Goal: Check status: Check status

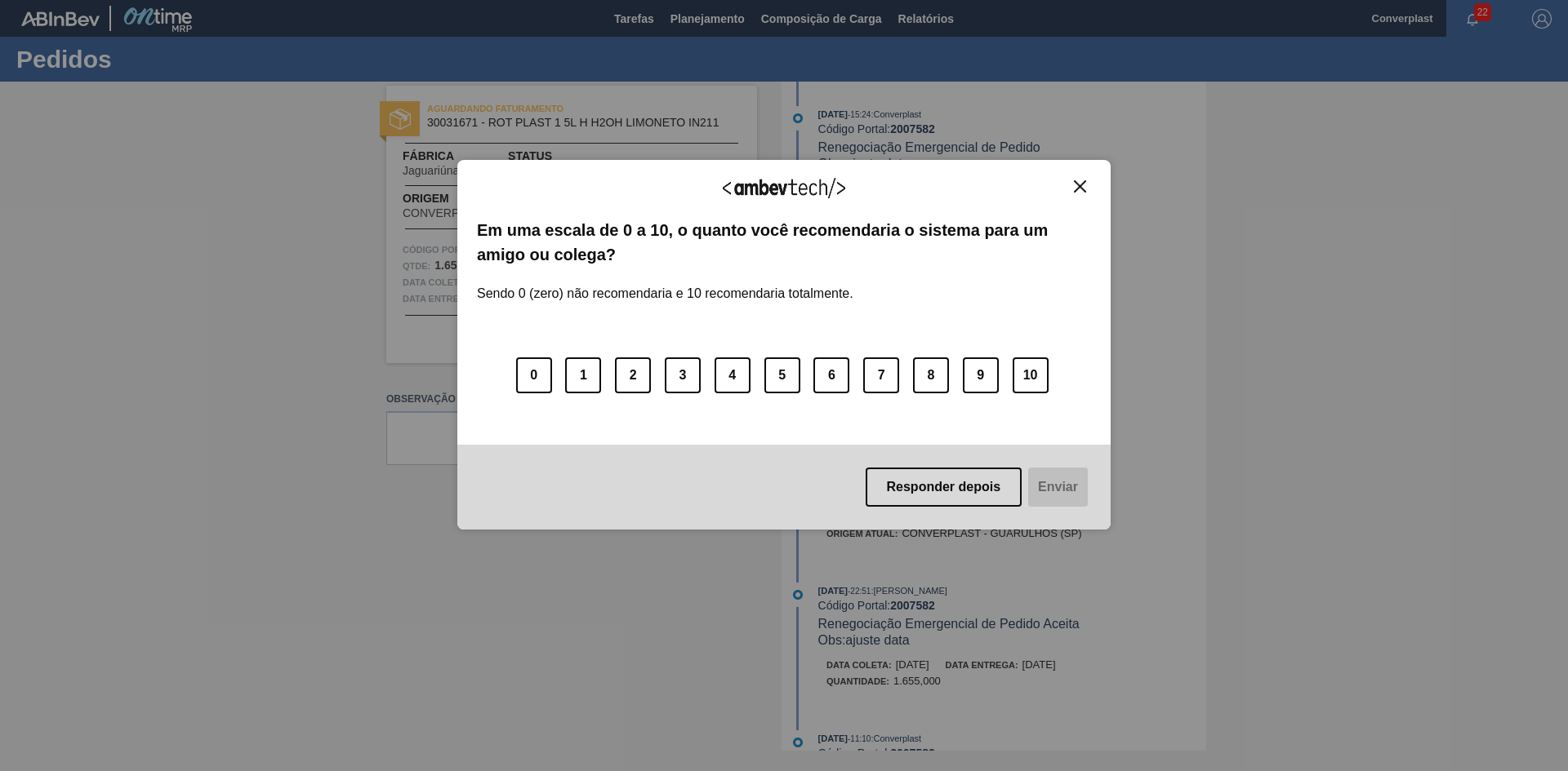
click at [1082, 192] on img "Close" at bounding box center [1079, 187] width 12 height 12
click at [1082, 187] on img "Close" at bounding box center [1079, 187] width 12 height 12
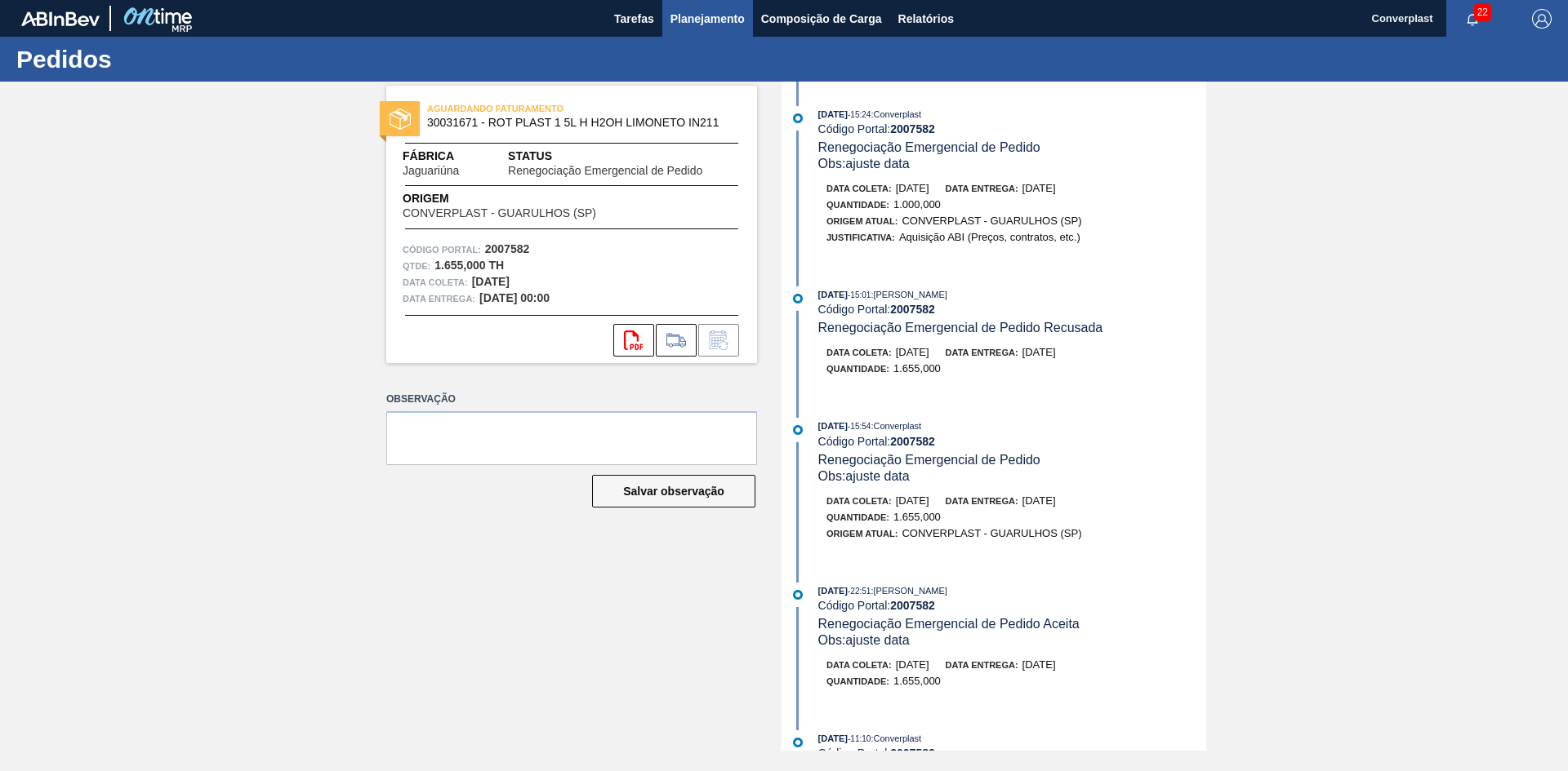
click at [691, 14] on span "Planejamento" at bounding box center [708, 19] width 74 height 20
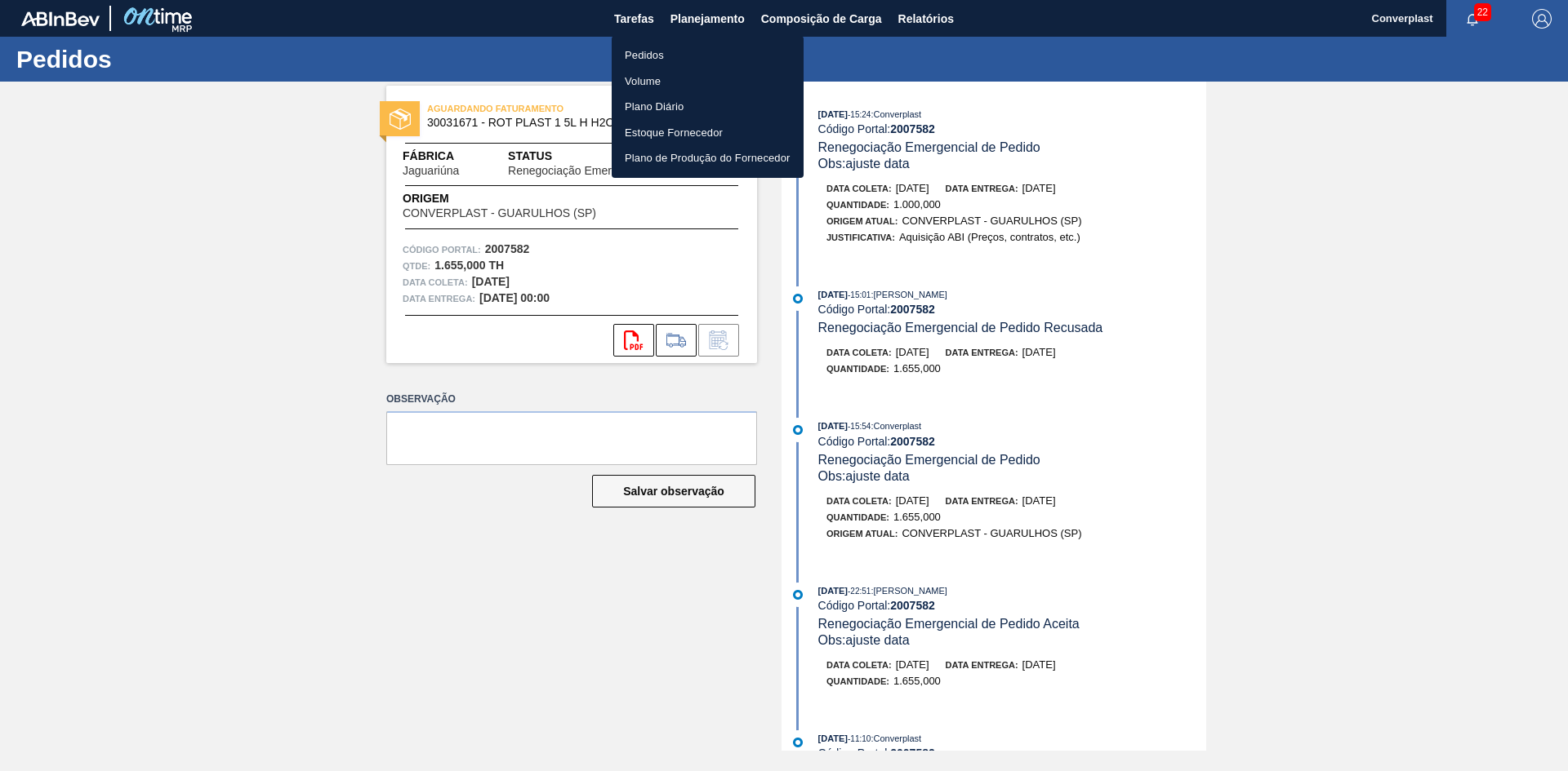
click at [689, 58] on li "Pedidos" at bounding box center [708, 55] width 192 height 26
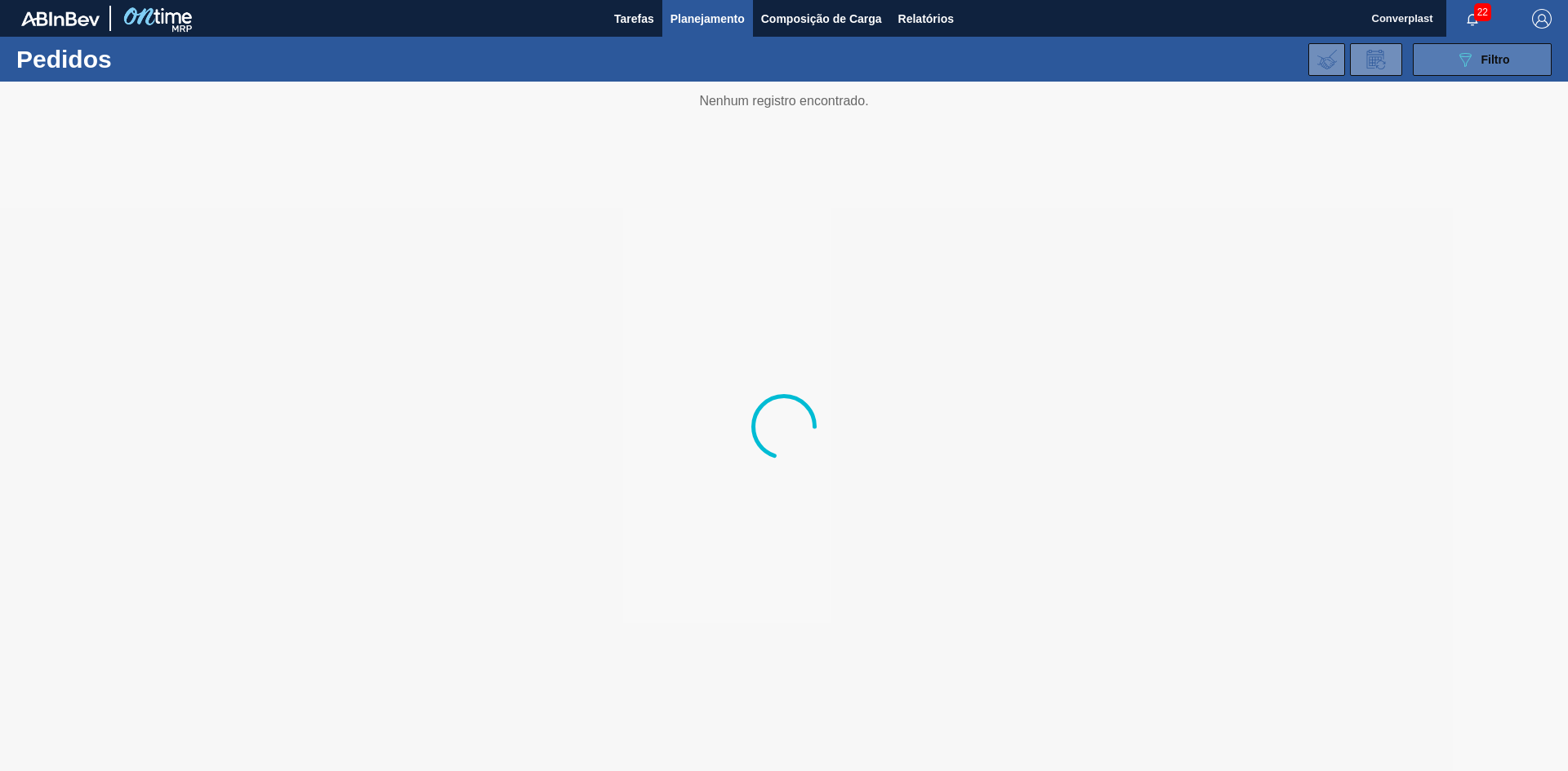
click at [1466, 59] on icon "089F7B8B-B2A5-4AFE-B5C0-19BA573D28AC" at bounding box center [1465, 59] width 20 height 20
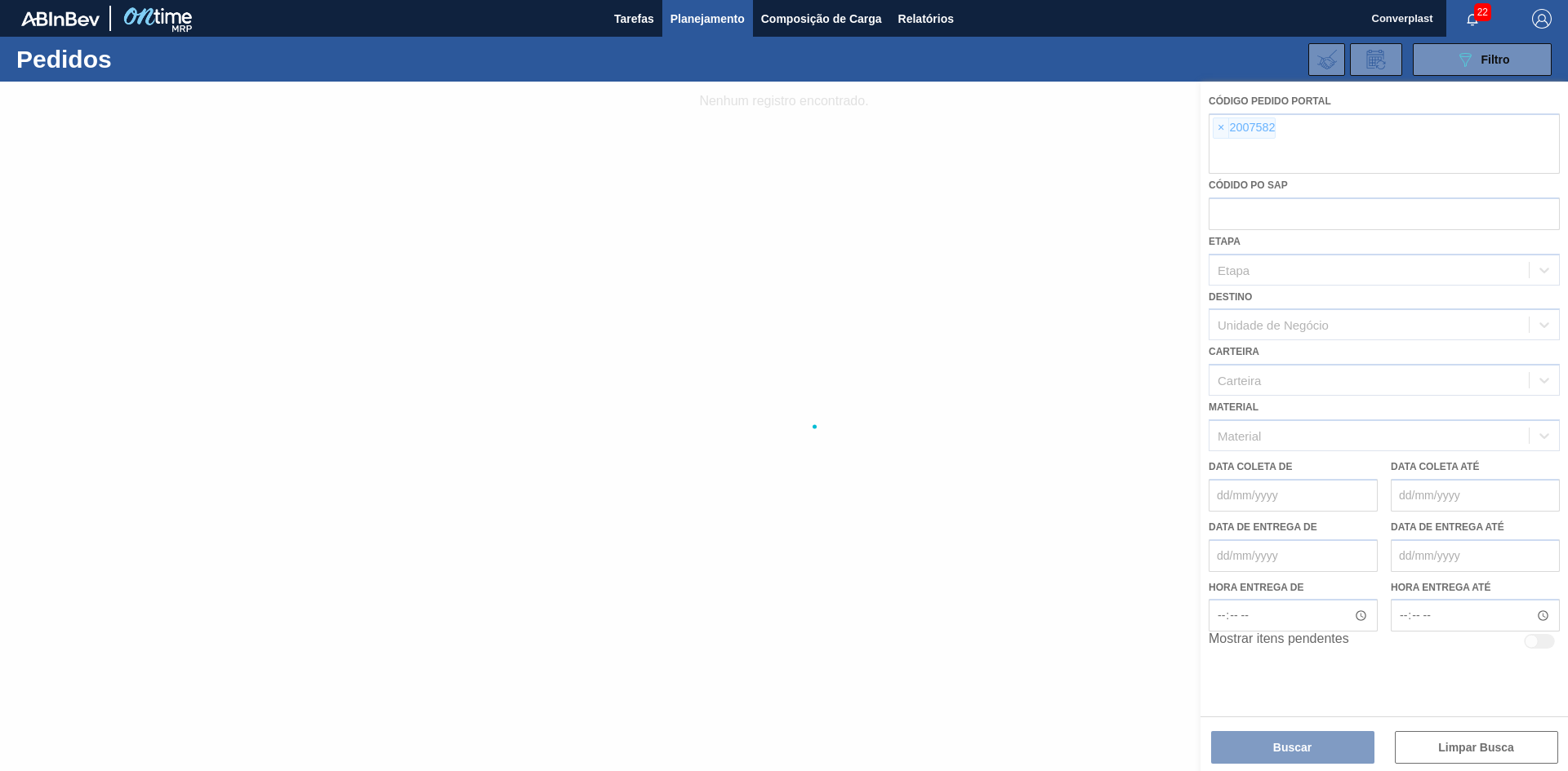
click at [1210, 136] on div at bounding box center [784, 427] width 1568 height 690
click at [1213, 131] on div at bounding box center [784, 427] width 1568 height 690
click at [1219, 131] on div at bounding box center [784, 427] width 1568 height 690
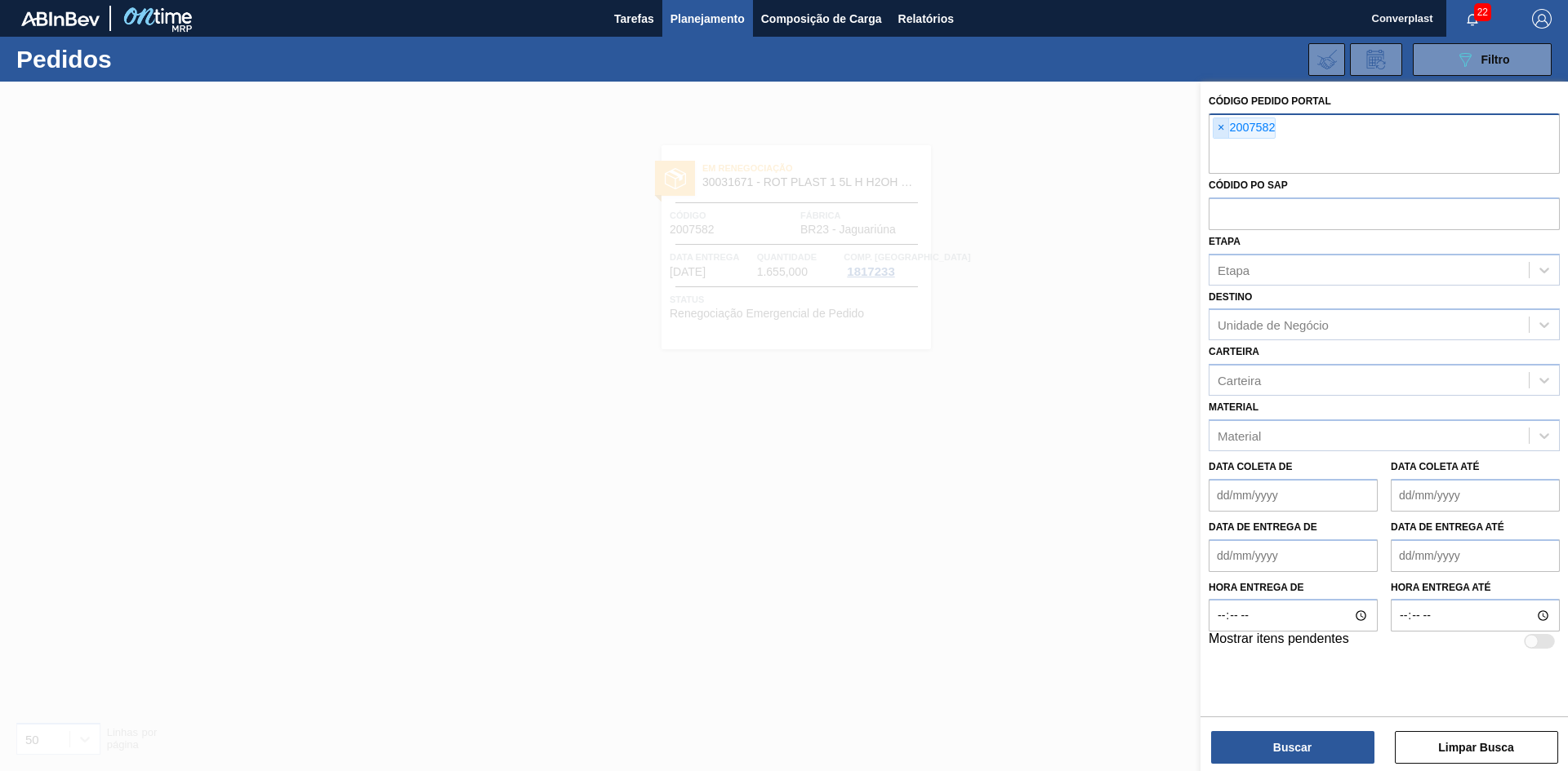
click at [1220, 130] on span "×" at bounding box center [1220, 128] width 16 height 20
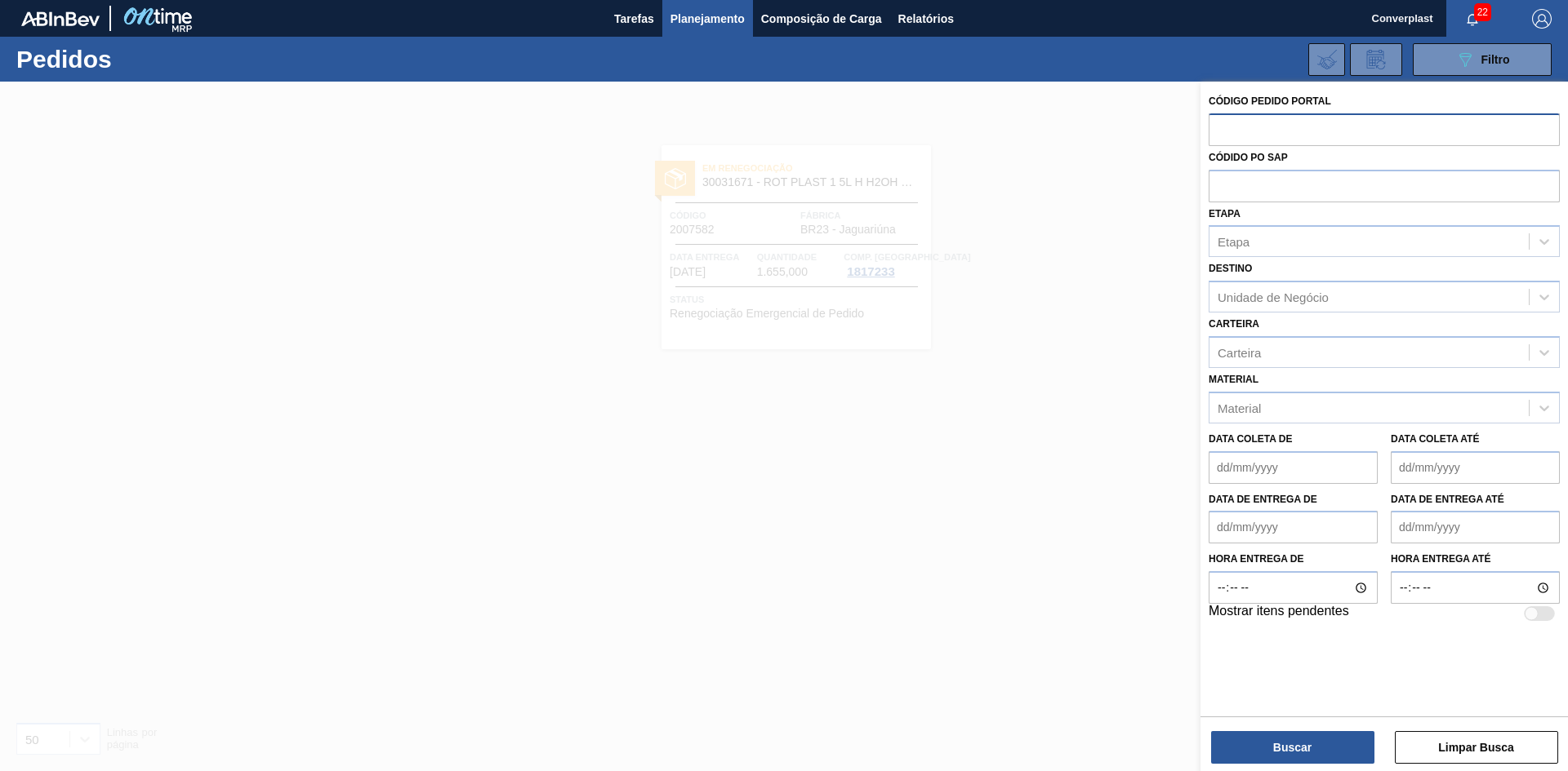
paste input "2027663"
drag, startPoint x: 1362, startPoint y: 122, endPoint x: 941, endPoint y: 121, distance: 421.0
click at [1201, 121] on div "Código Pedido Portal 20276632027663 Códido PO SAP Etapa Etapa Destino Unidade d…" at bounding box center [1384, 467] width 367 height 771
paste input "text"
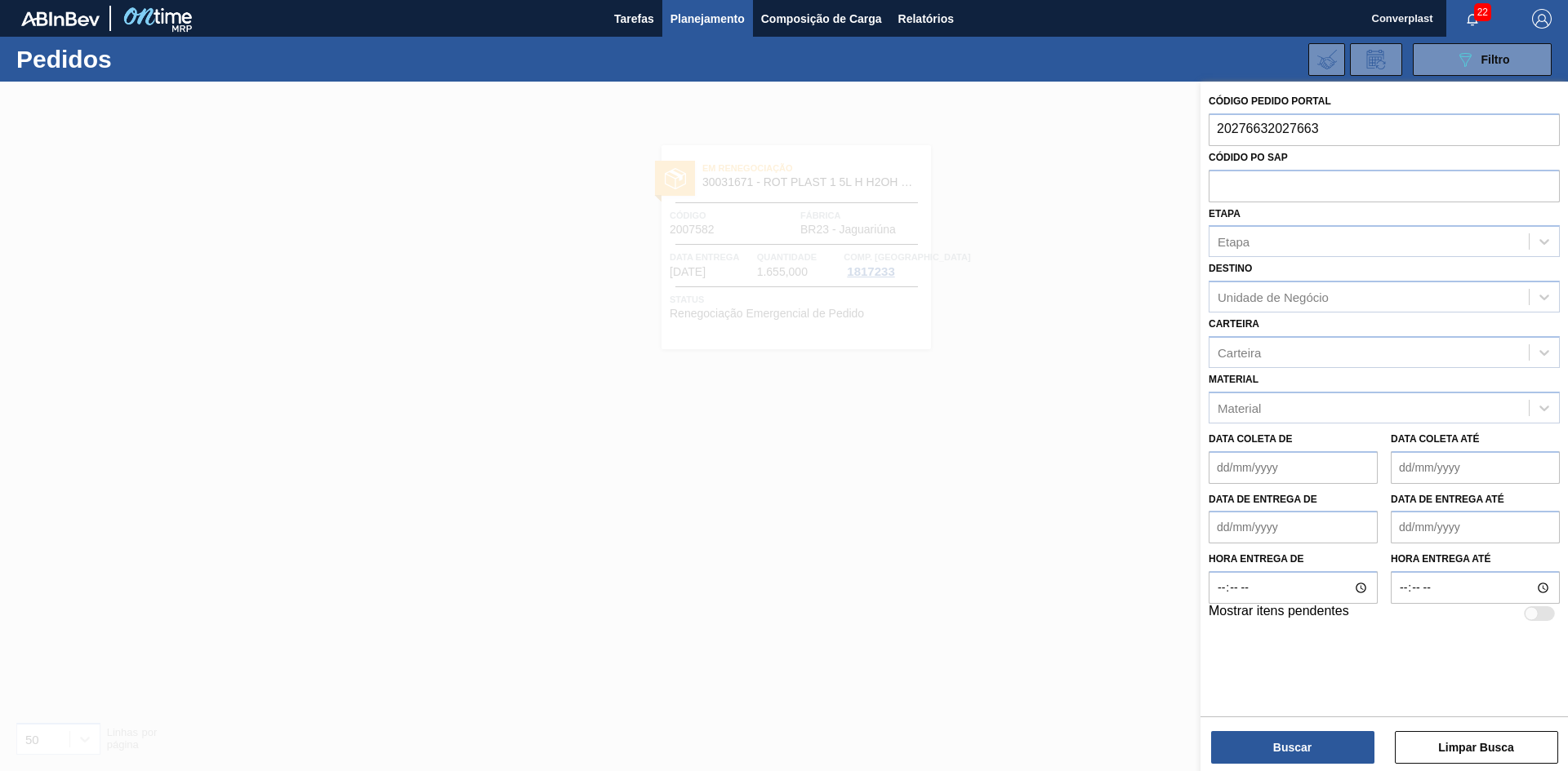
type input "2027663"
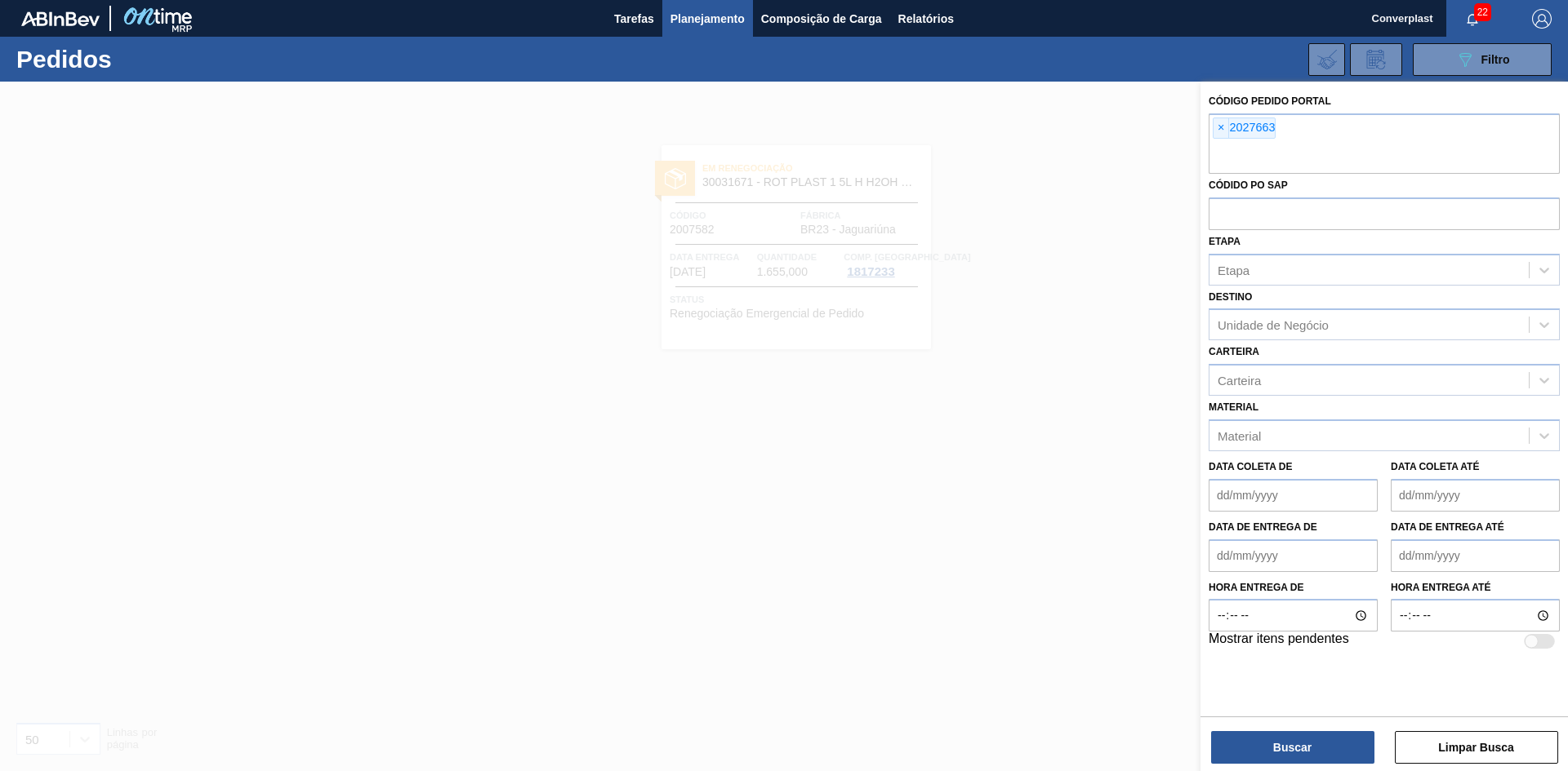
click at [1307, 726] on div "Buscar Limpar Busca" at bounding box center [1384, 739] width 367 height 45
click at [1302, 750] on button "Buscar" at bounding box center [1292, 748] width 163 height 33
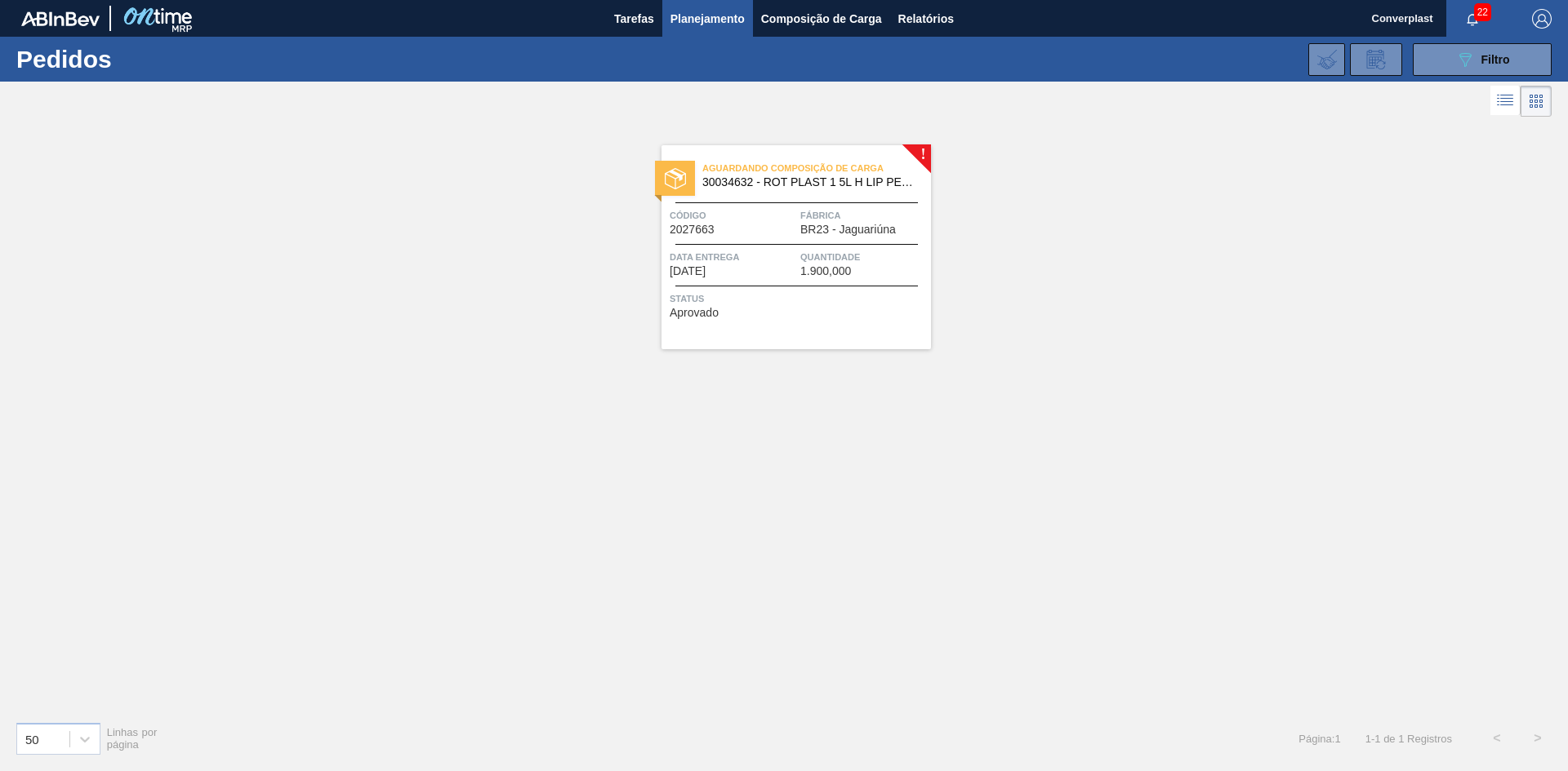
click at [843, 324] on div "Aguardando Composição de Carga 30034632 - ROT PLAST 1 5L H LIP PESSEGO NF25 Cód…" at bounding box center [796, 247] width 269 height 204
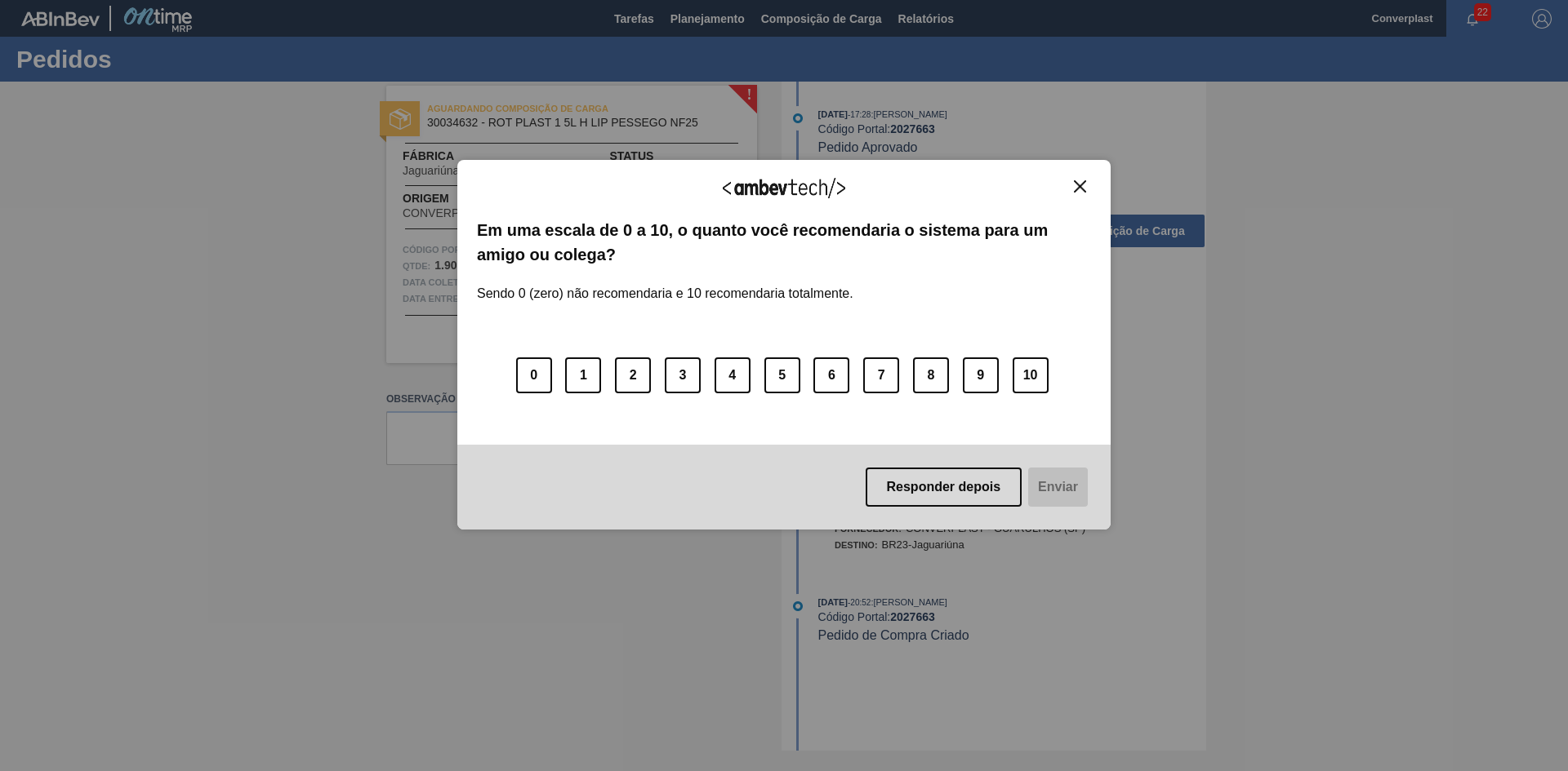
click at [1080, 183] on img "Close" at bounding box center [1079, 187] width 12 height 12
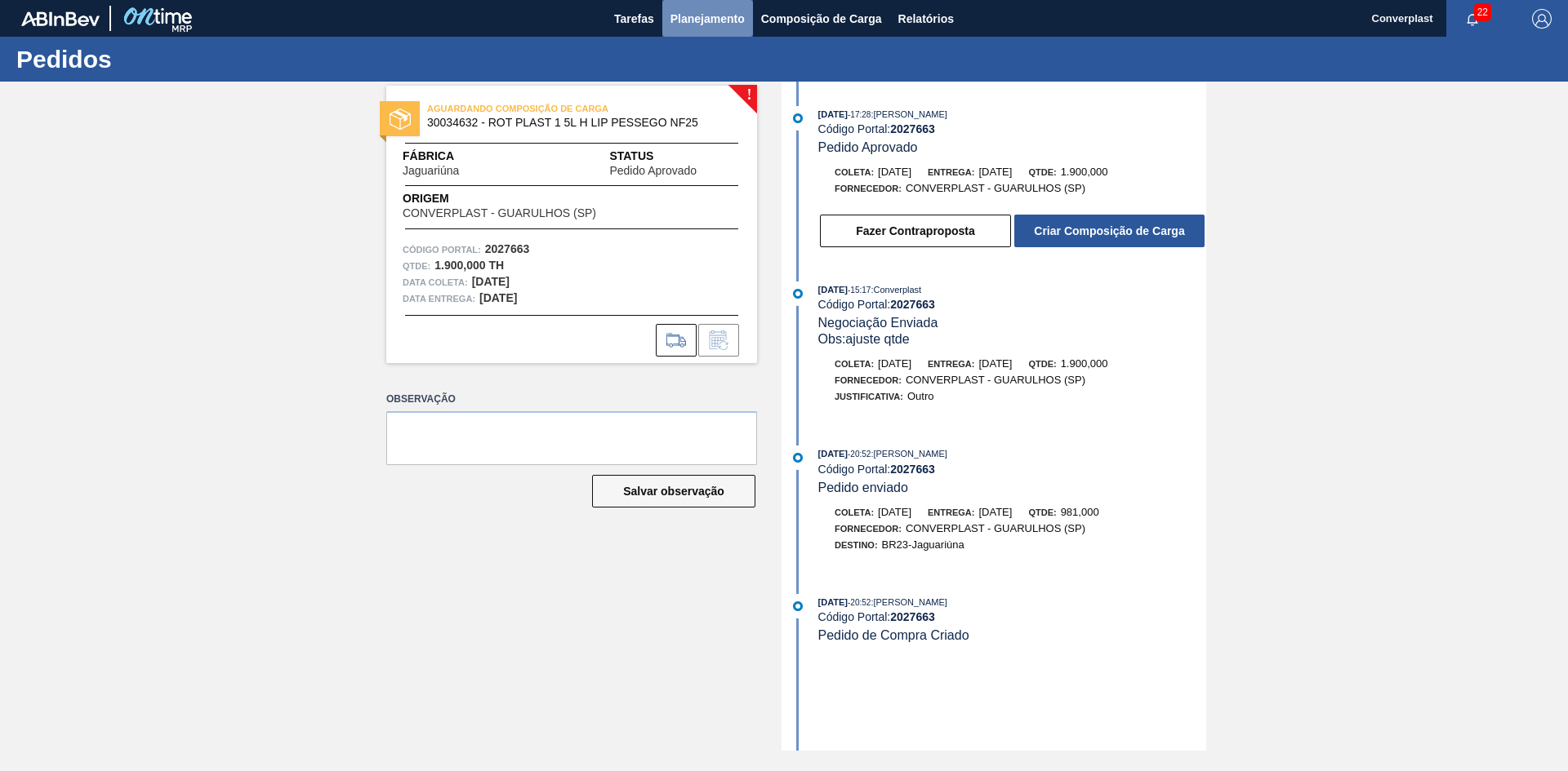
click at [682, 25] on span "Planejamento" at bounding box center [708, 19] width 74 height 20
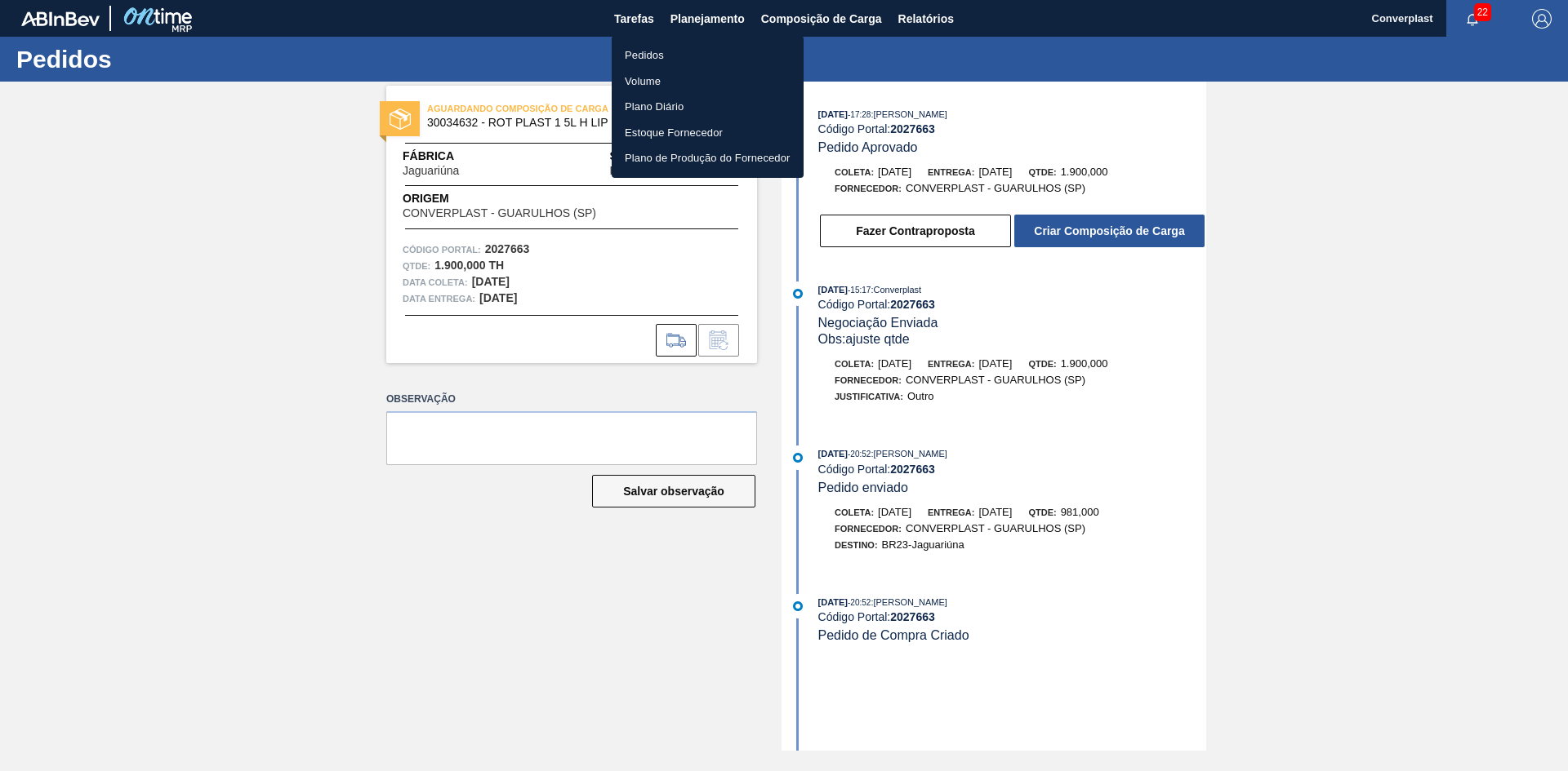
click at [690, 60] on li "Pedidos" at bounding box center [708, 55] width 192 height 26
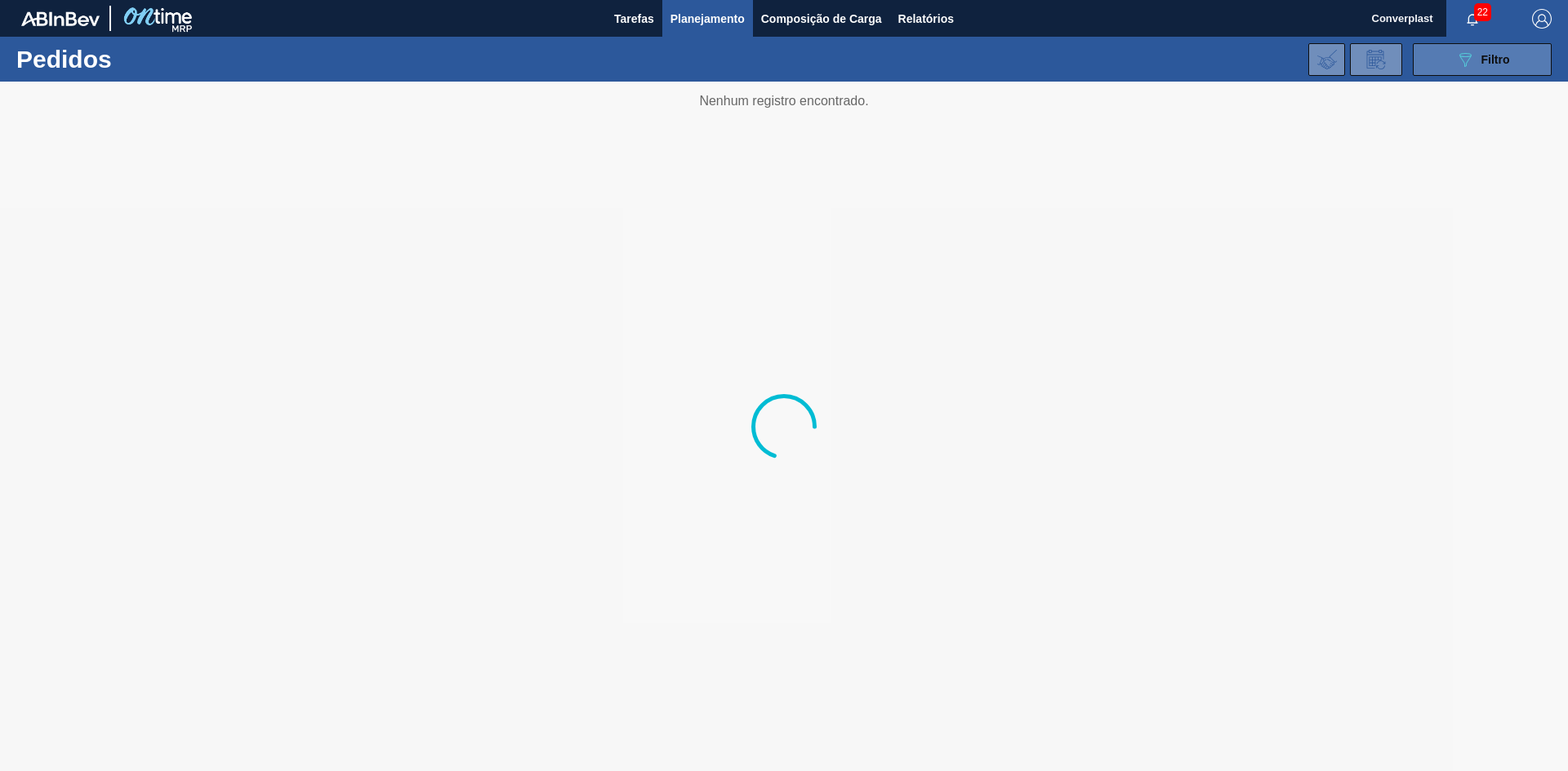
click at [1439, 65] on button "089F7B8B-B2A5-4AFE-B5C0-19BA573D28AC Filtro" at bounding box center [1482, 59] width 139 height 33
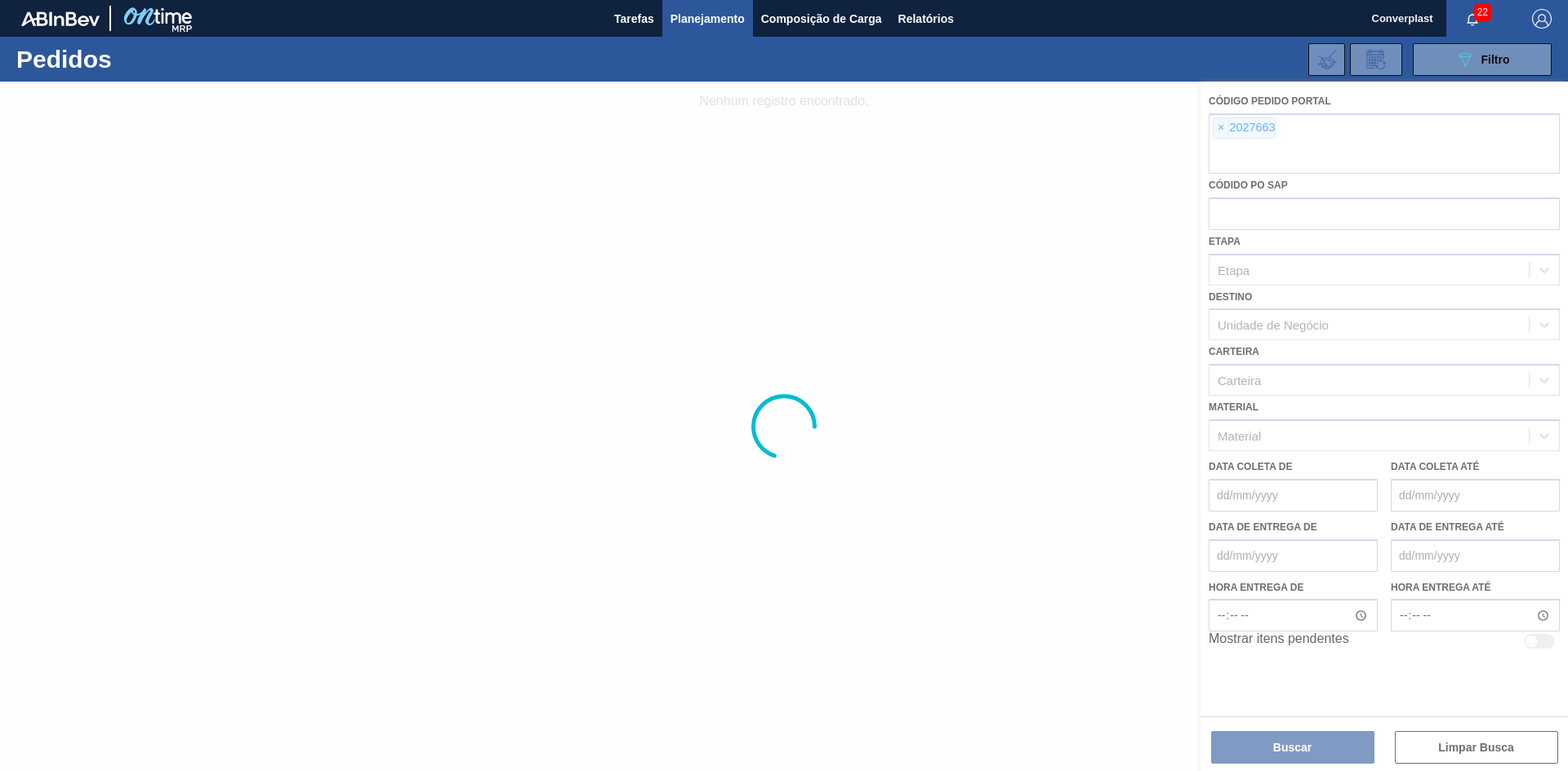
click at [1216, 130] on div at bounding box center [784, 427] width 1568 height 690
click at [1217, 130] on div at bounding box center [784, 427] width 1568 height 690
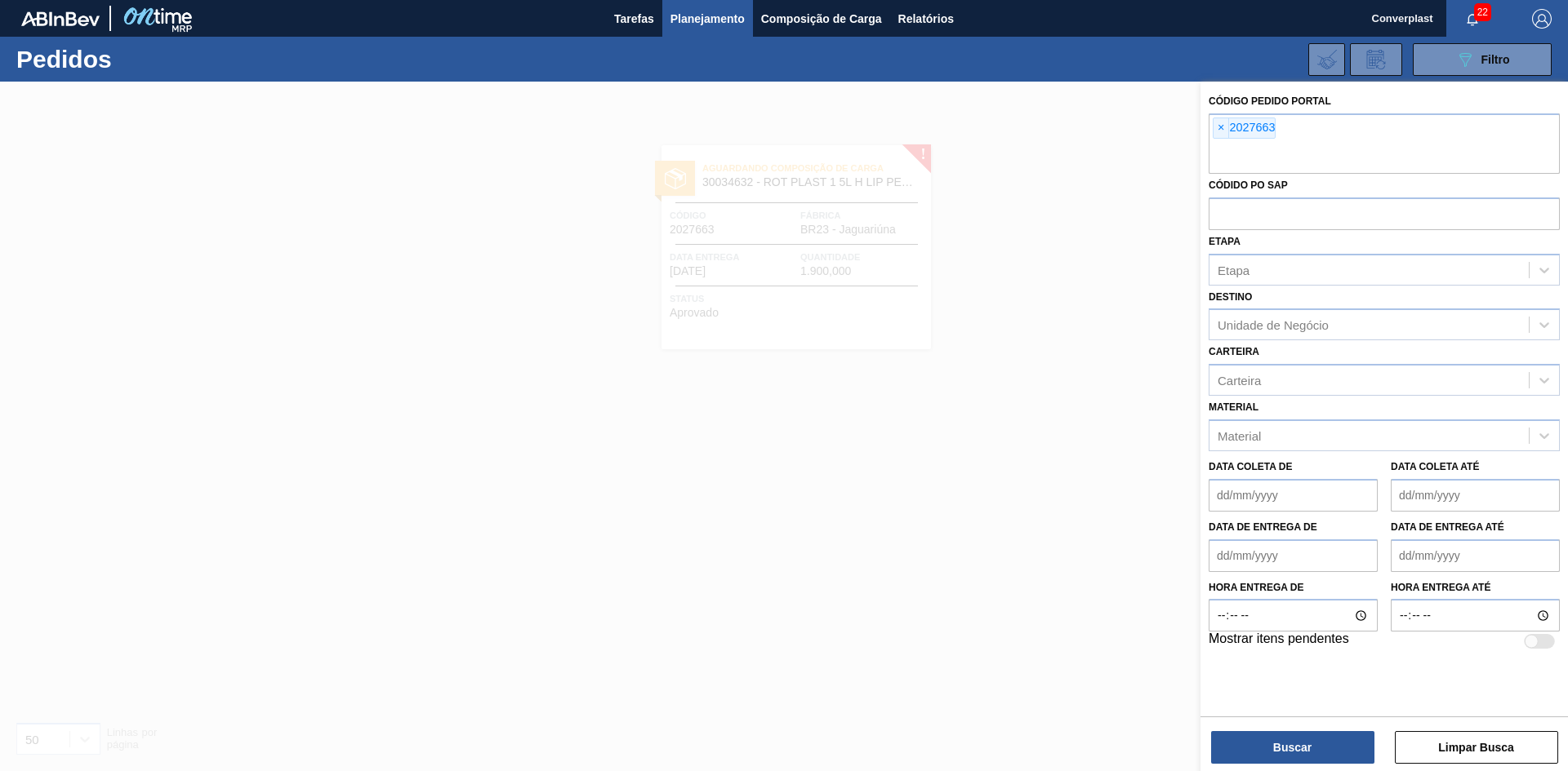
click at [1217, 130] on span "×" at bounding box center [1220, 128] width 16 height 20
paste input "2018121"
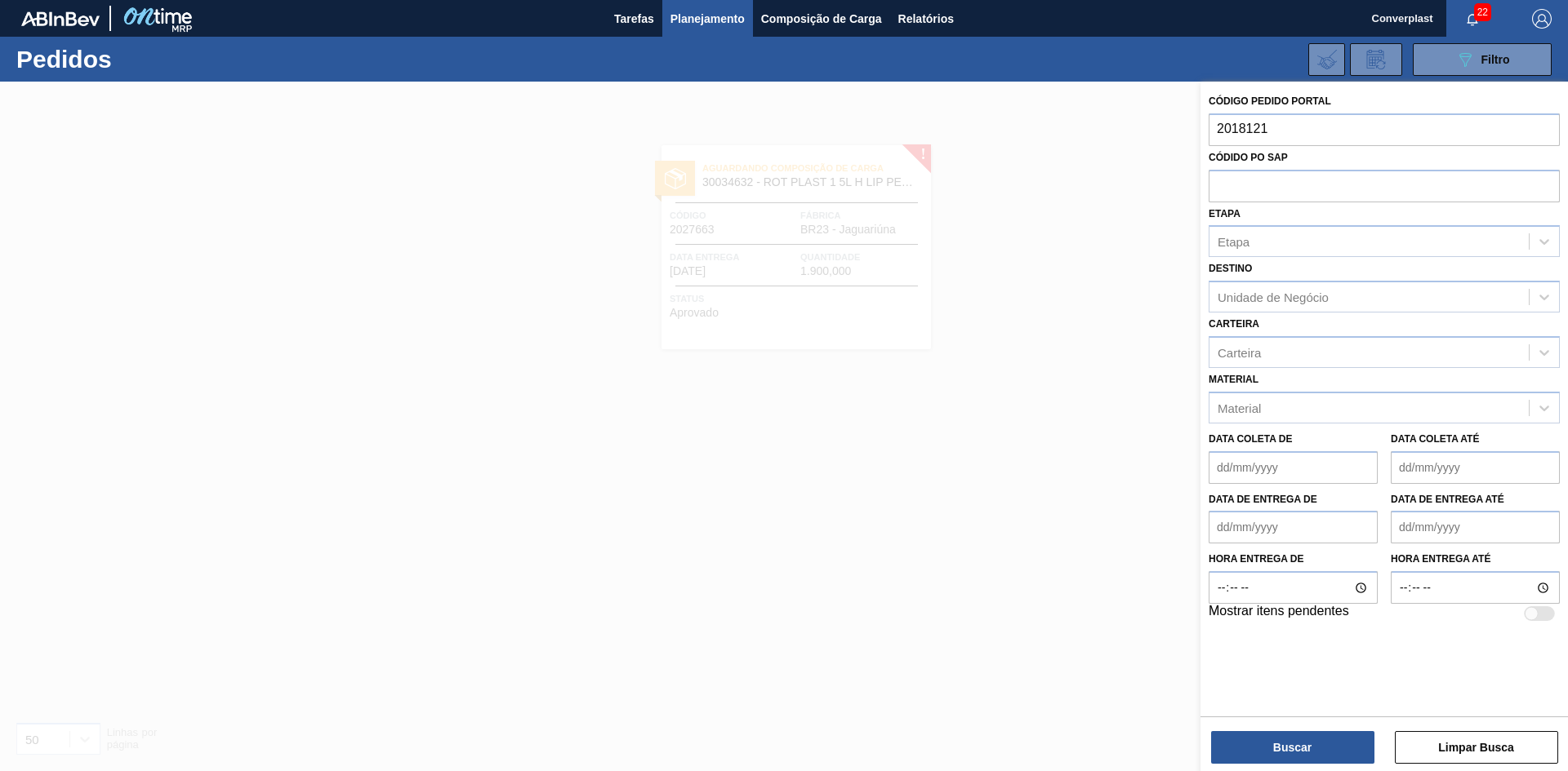
type input "2018121"
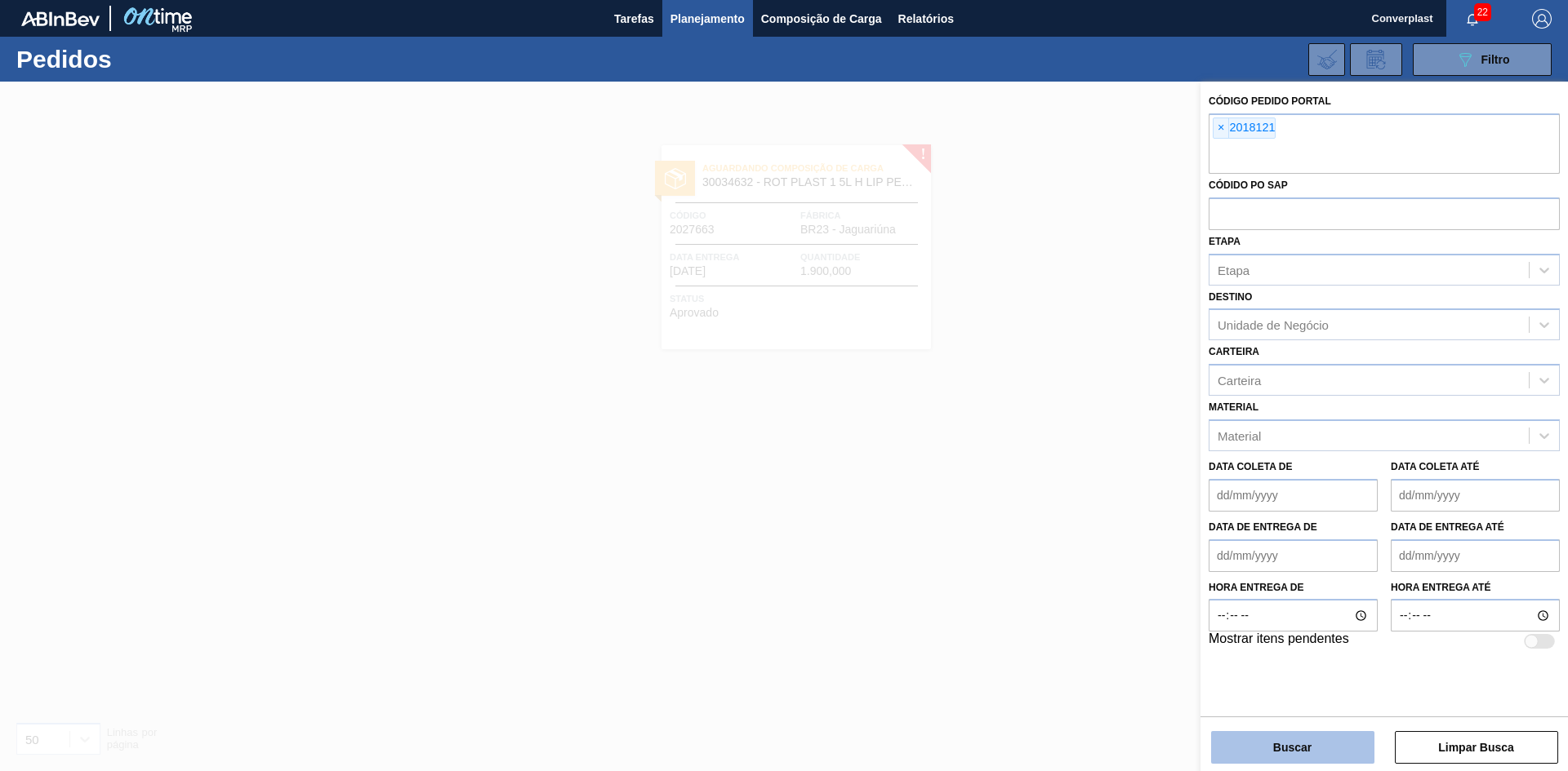
click at [1287, 747] on button "Buscar" at bounding box center [1292, 748] width 163 height 33
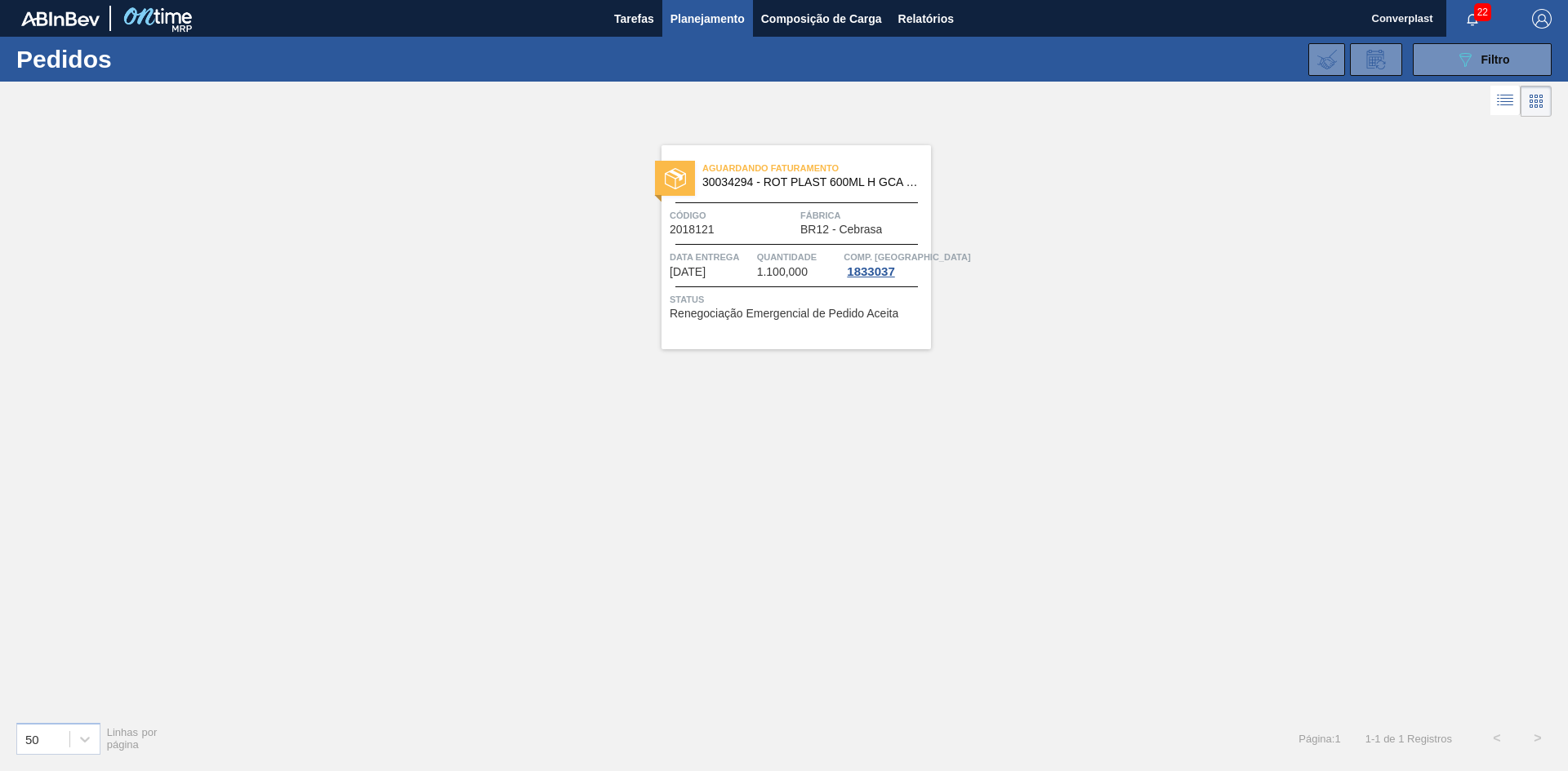
click at [784, 338] on div "Aguardando Faturamento 30034294 - ROT PLAST 600ML H GCA S CLAIM NIV25 Código 20…" at bounding box center [796, 247] width 269 height 204
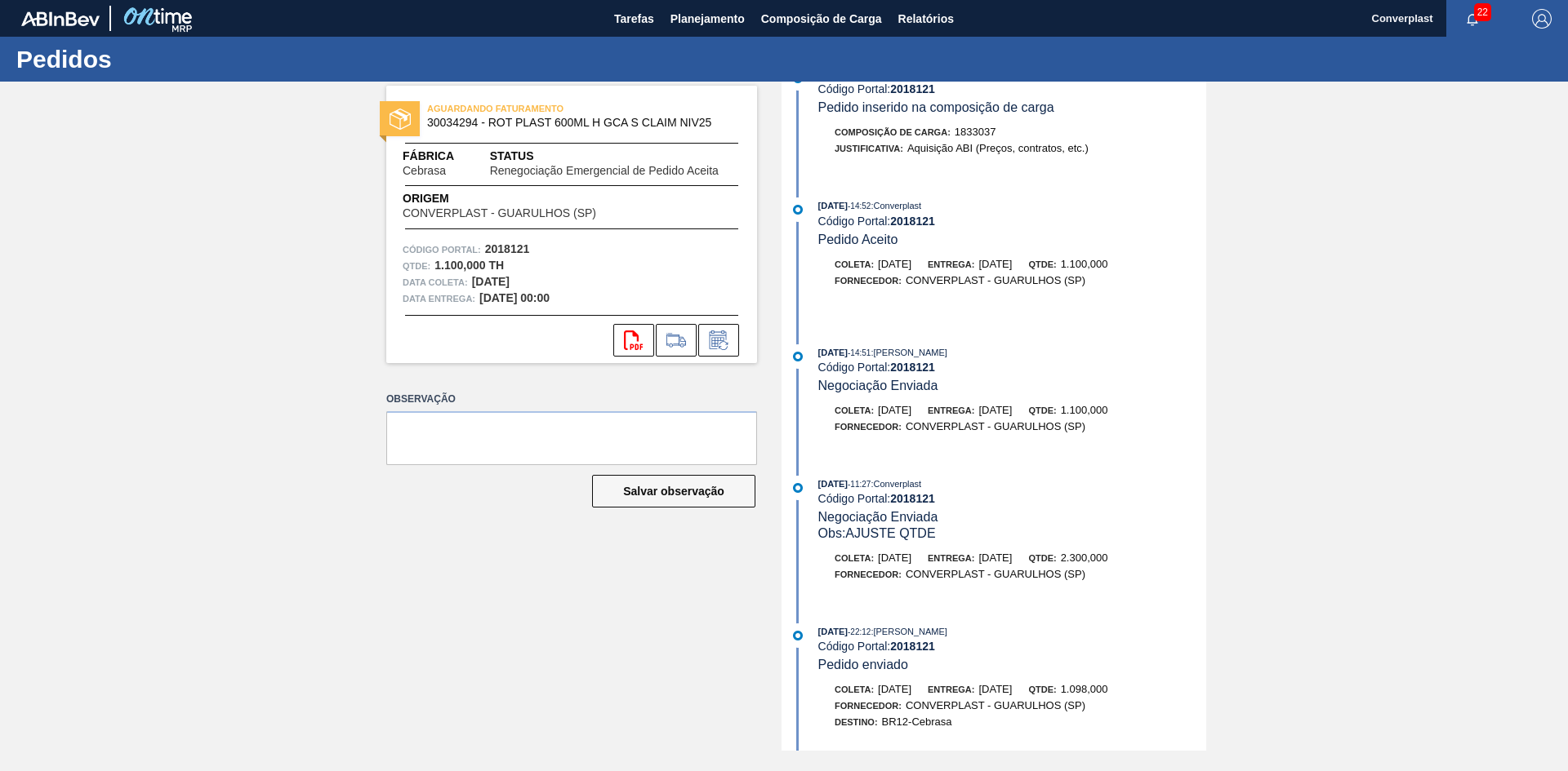
scroll to position [1412, 0]
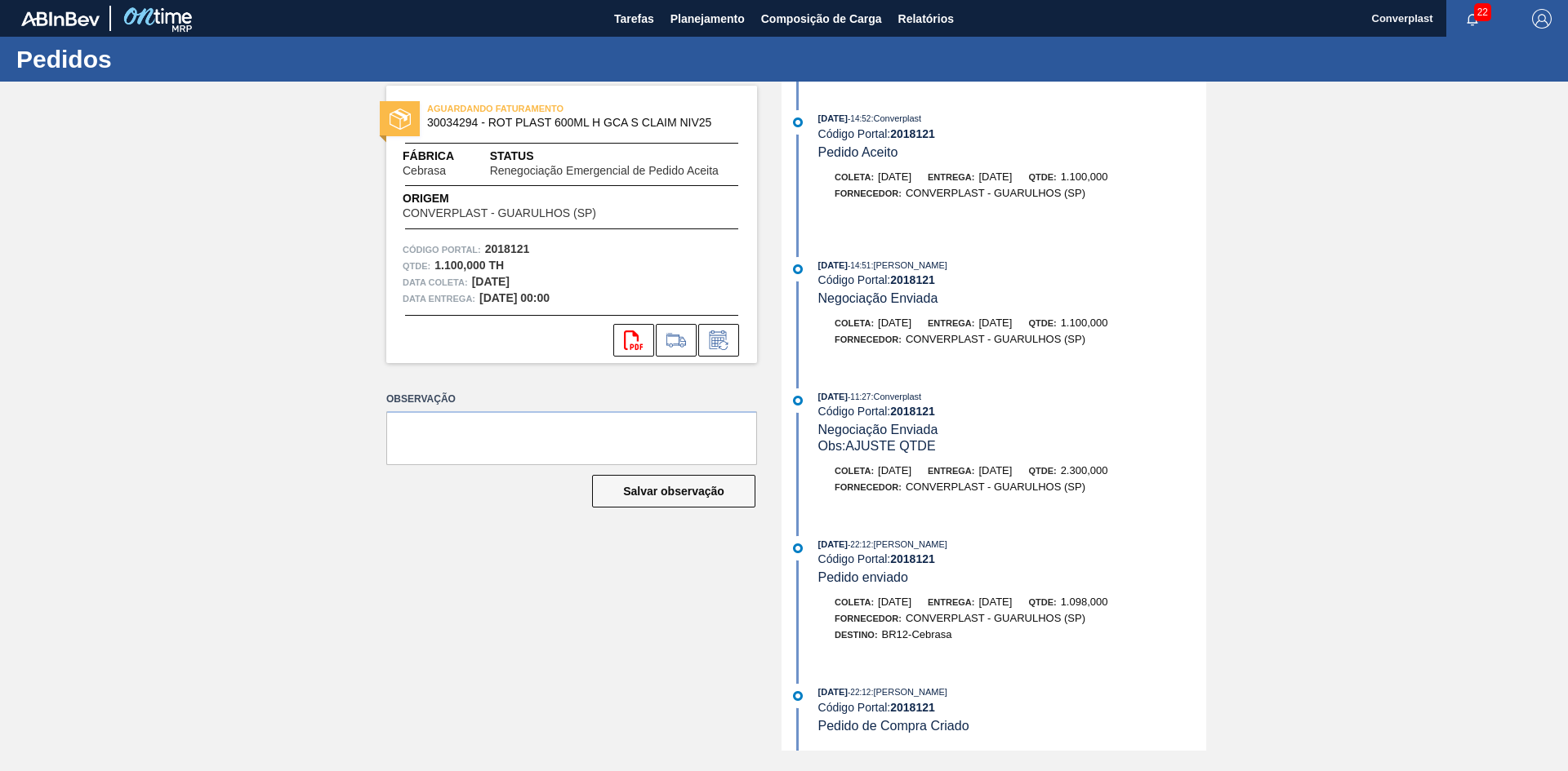
drag, startPoint x: 817, startPoint y: 393, endPoint x: 861, endPoint y: 402, distance: 44.9
click at [861, 402] on div "[DATE] 11:27 : Converplast" at bounding box center [1012, 397] width 388 height 17
copy span "[DATE]"
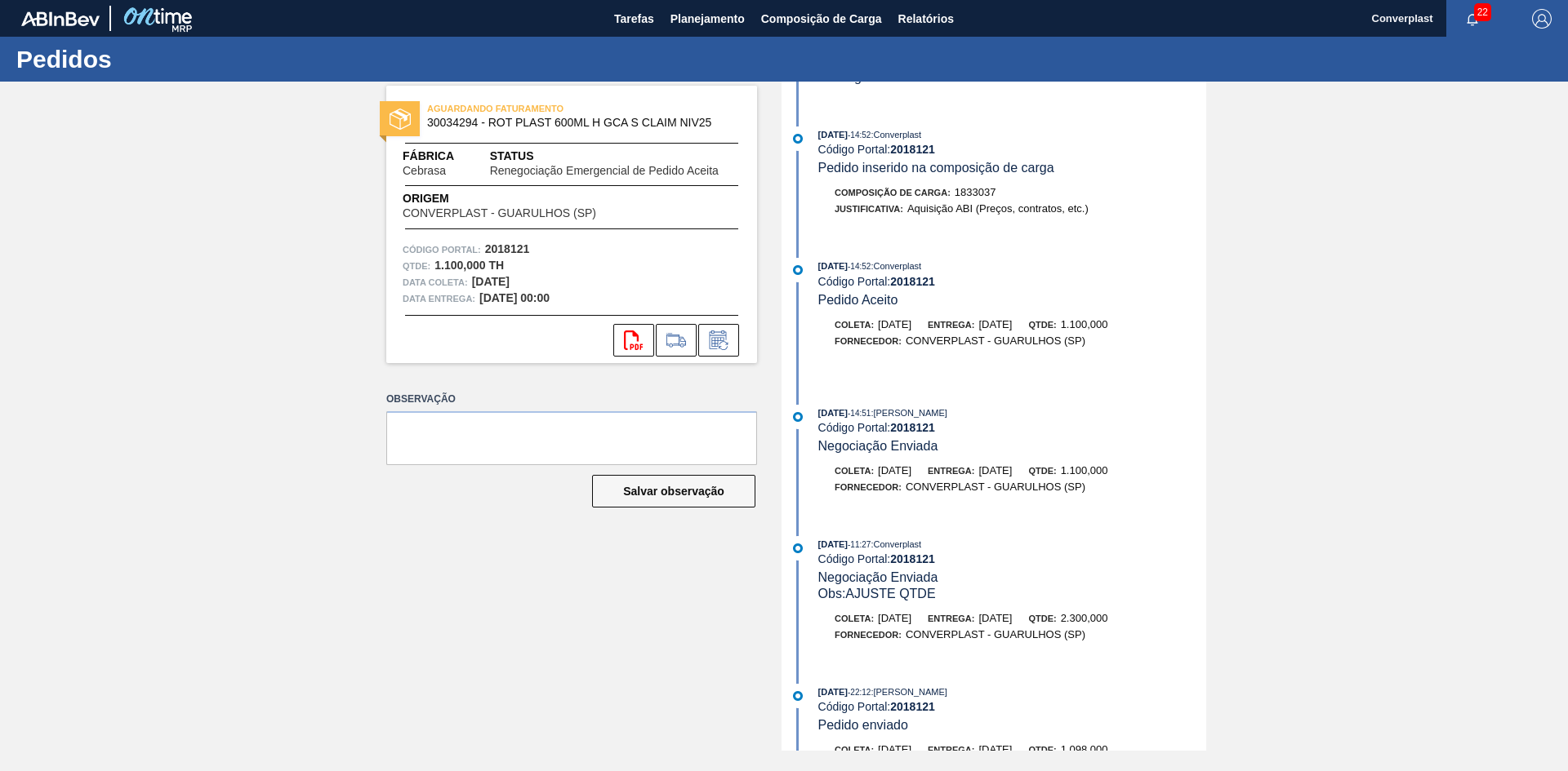
scroll to position [1085, 0]
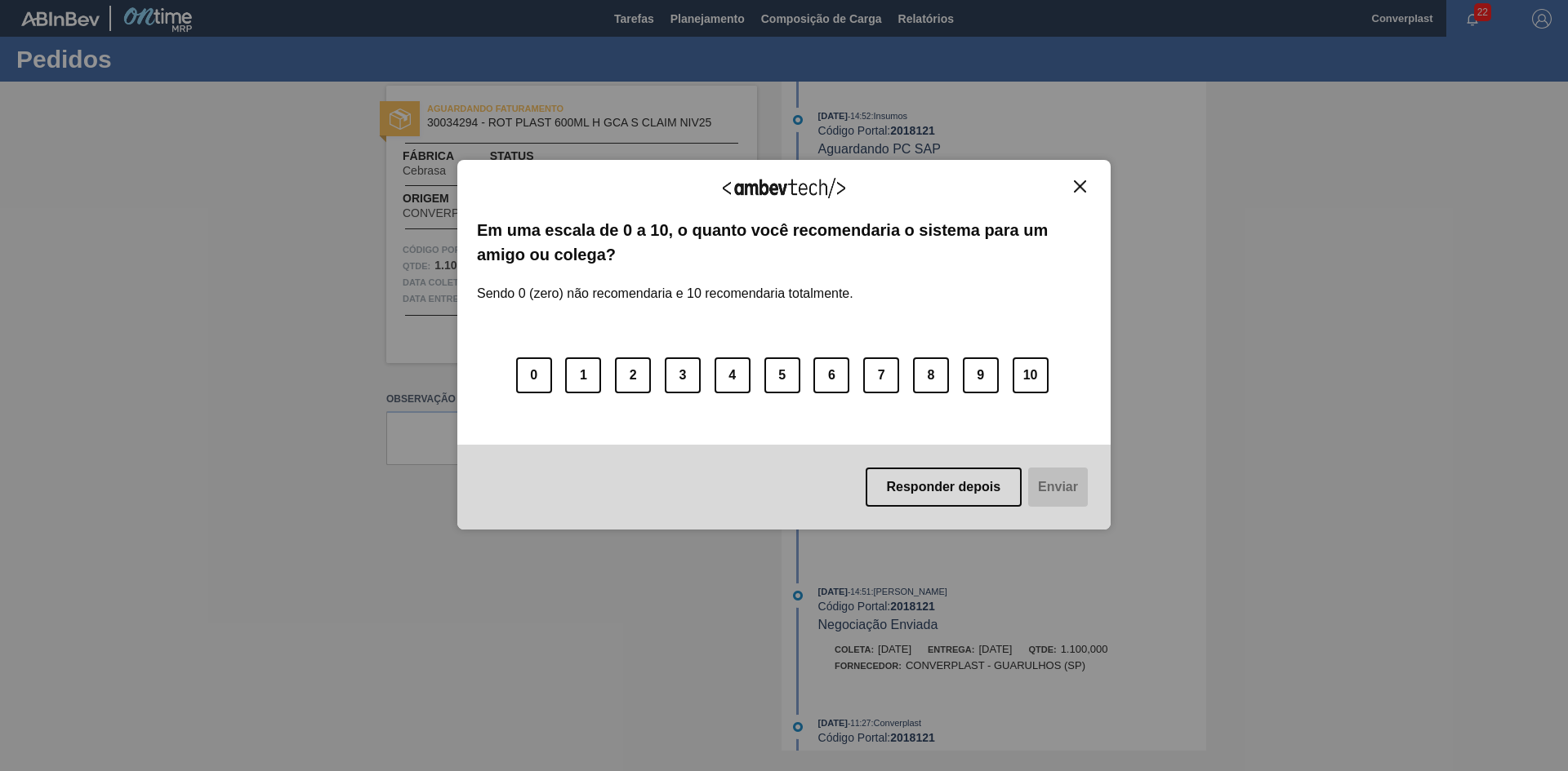
click at [1094, 187] on div "Agradecemos seu feedback! Em uma escala de 0 a 10, o quanto você recomendaria o…" at bounding box center [784, 345] width 653 height 371
click at [1078, 187] on img "Close" at bounding box center [1079, 187] width 12 height 12
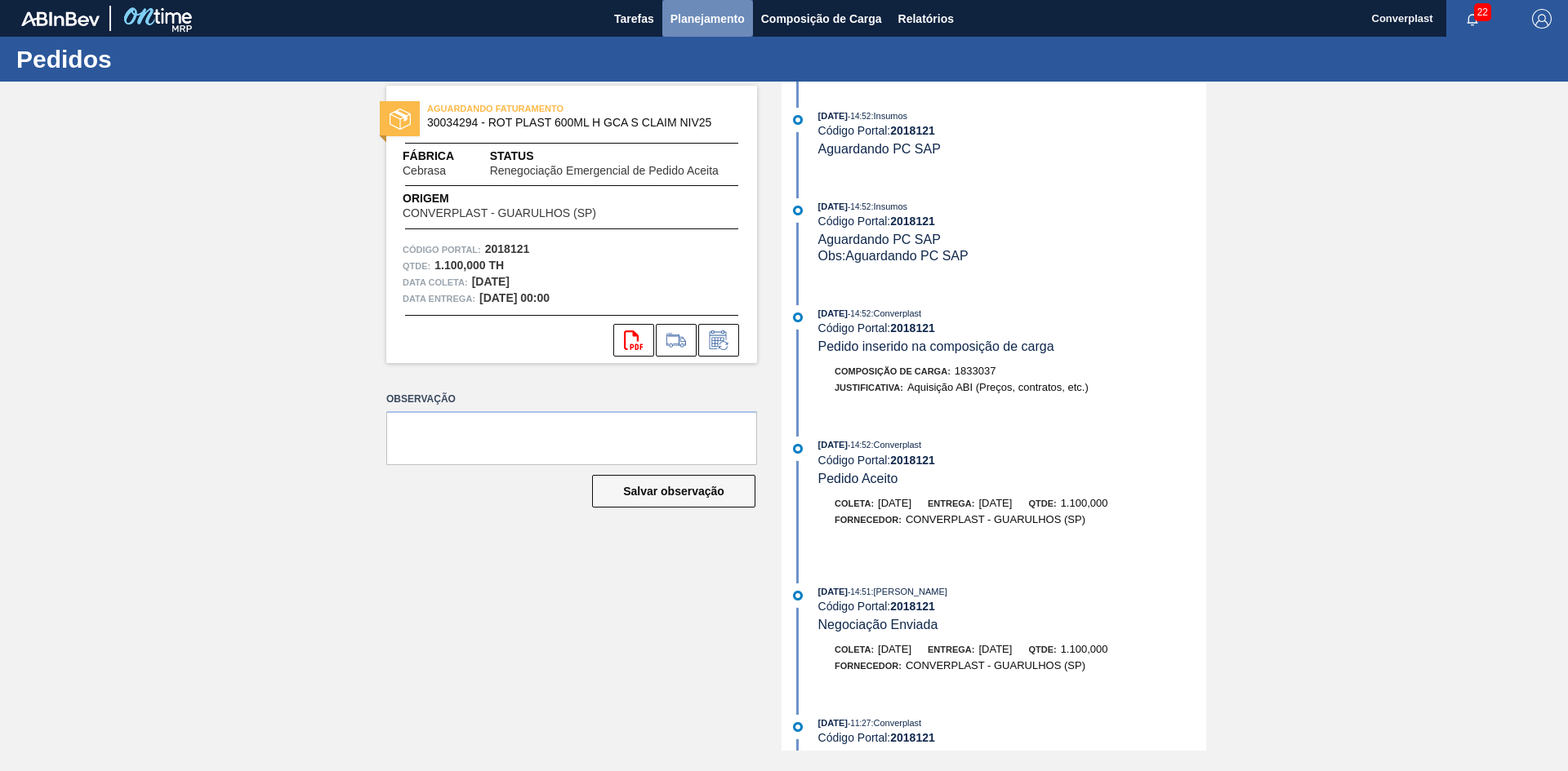
click at [729, 17] on span "Planejamento" at bounding box center [708, 19] width 74 height 20
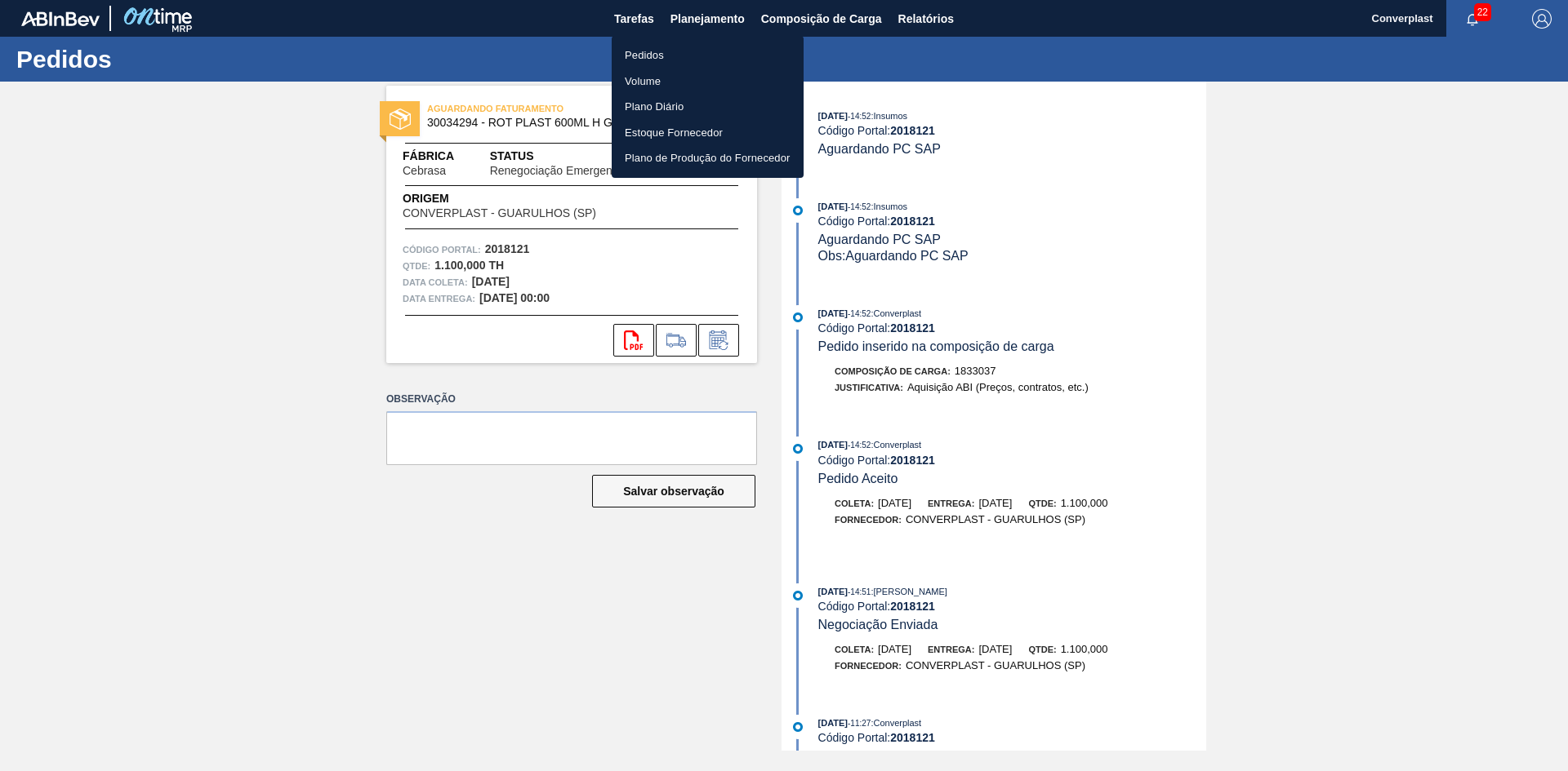
click at [706, 50] on li "Pedidos" at bounding box center [708, 55] width 192 height 26
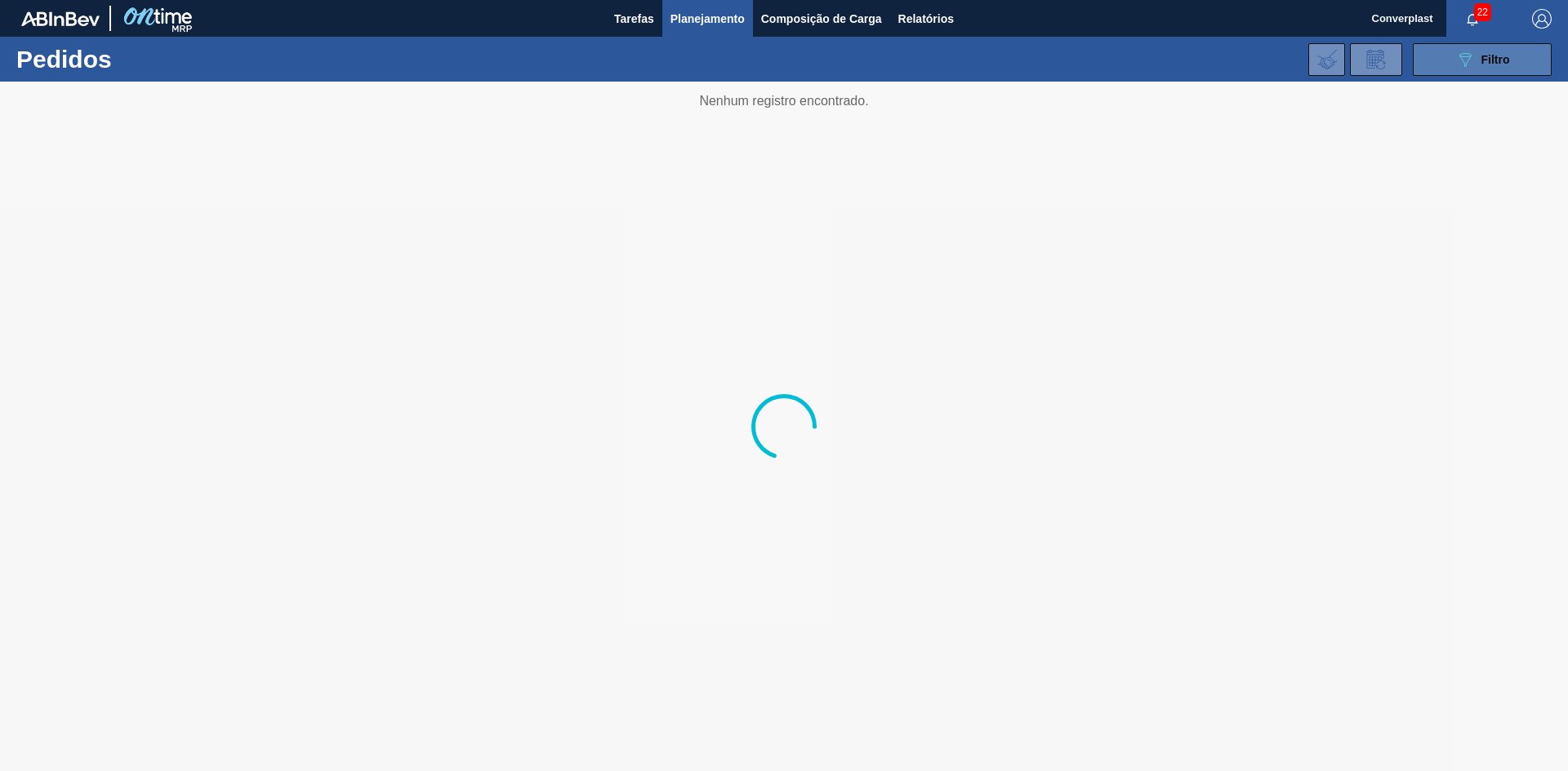
click at [1441, 68] on button "089F7B8B-B2A5-4AFE-B5C0-19BA573D28AC Filtro" at bounding box center [1482, 59] width 139 height 33
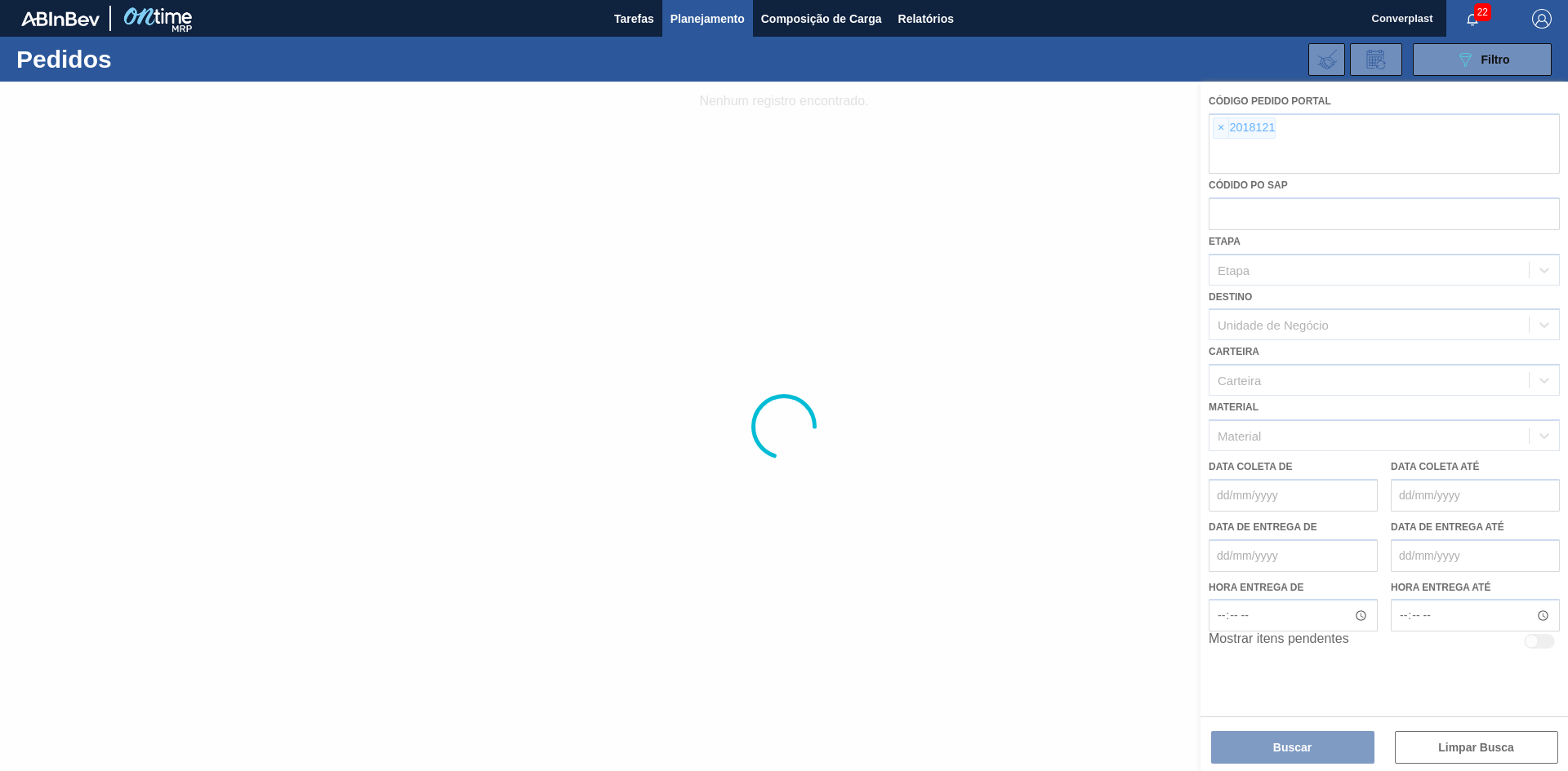
click at [1223, 125] on div at bounding box center [784, 427] width 1568 height 690
click at [1219, 129] on div at bounding box center [784, 427] width 1568 height 690
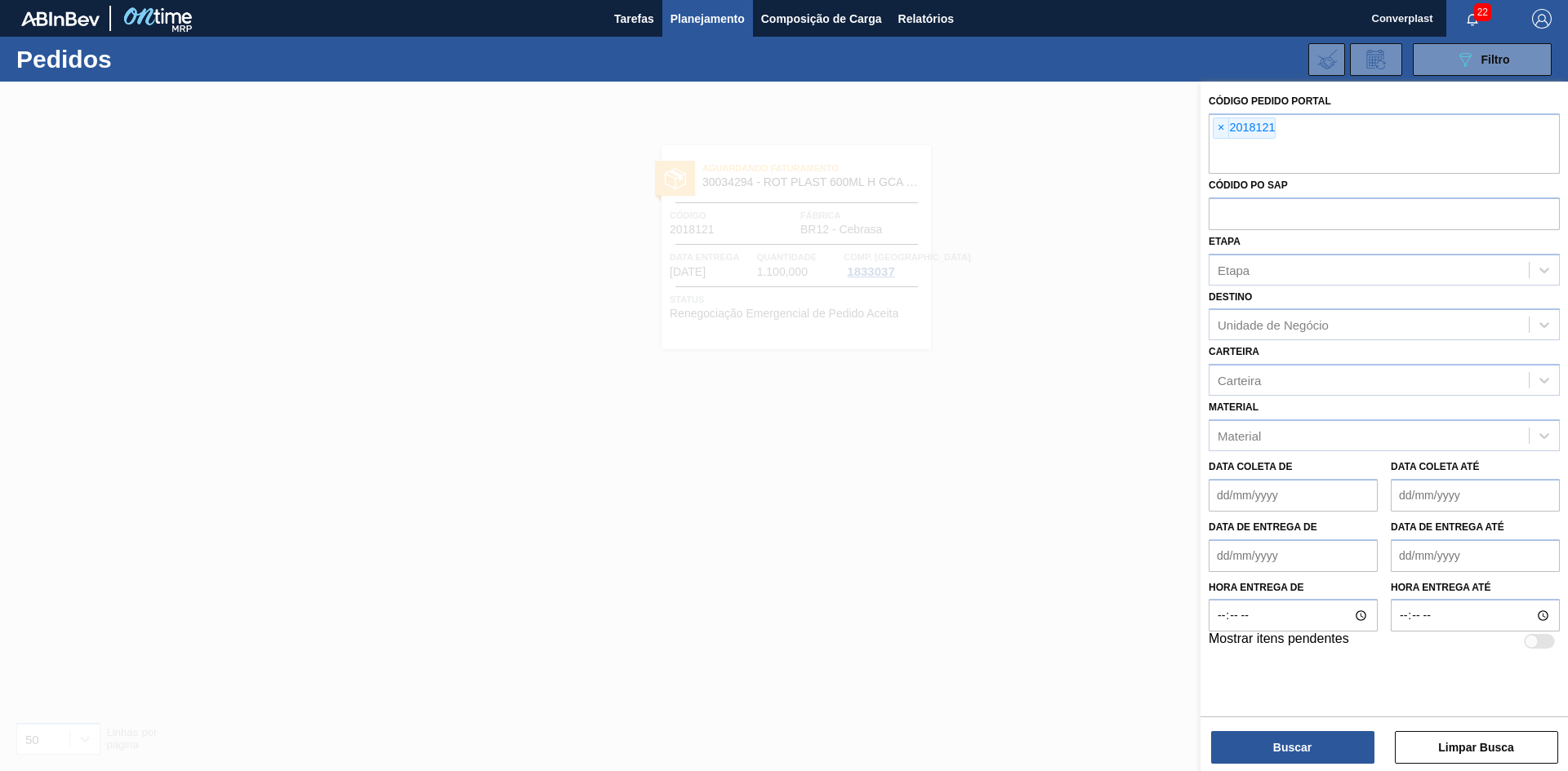
click at [1219, 129] on span "×" at bounding box center [1220, 128] width 16 height 20
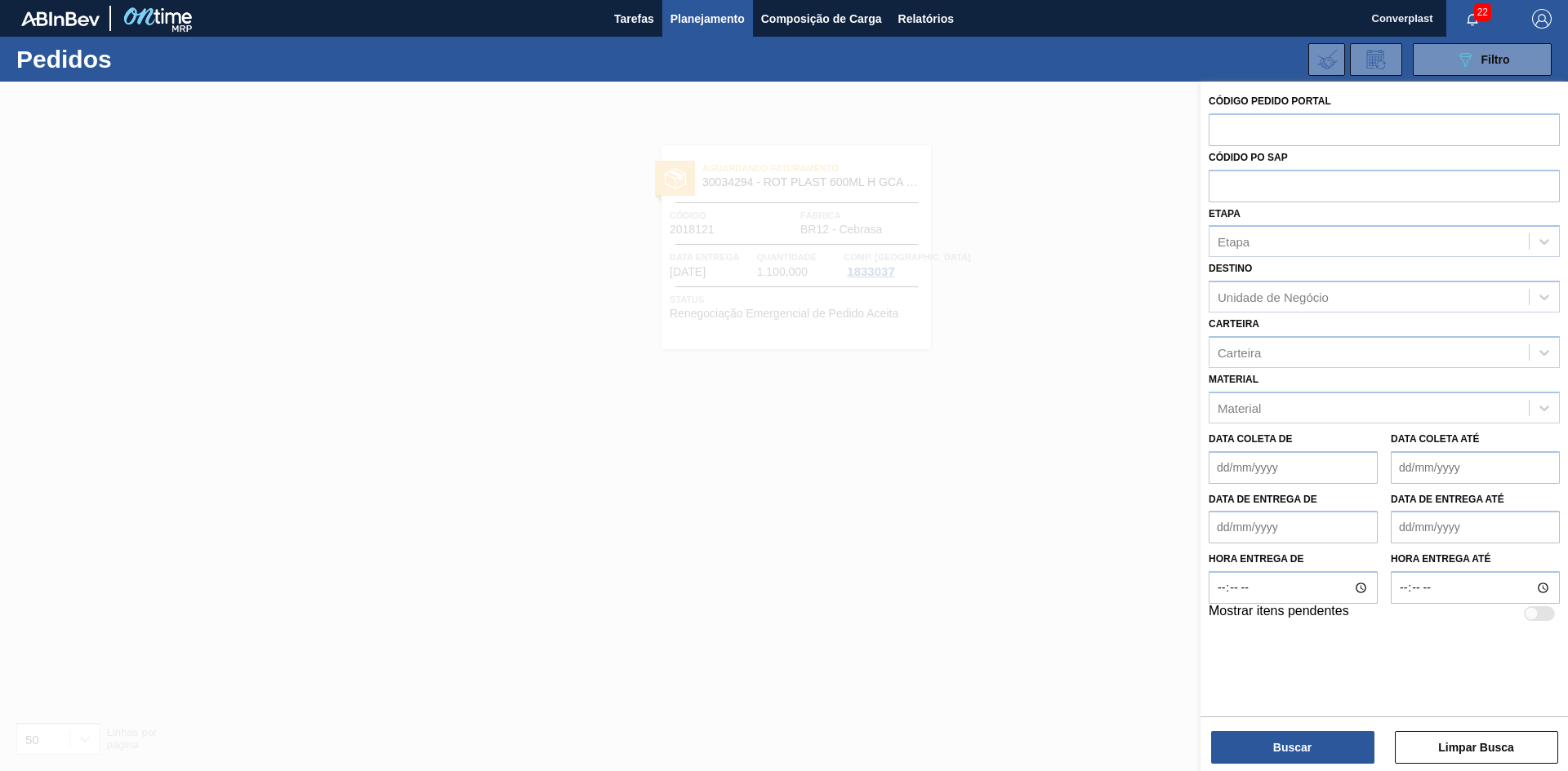
paste input "2023548"
type input "2023548"
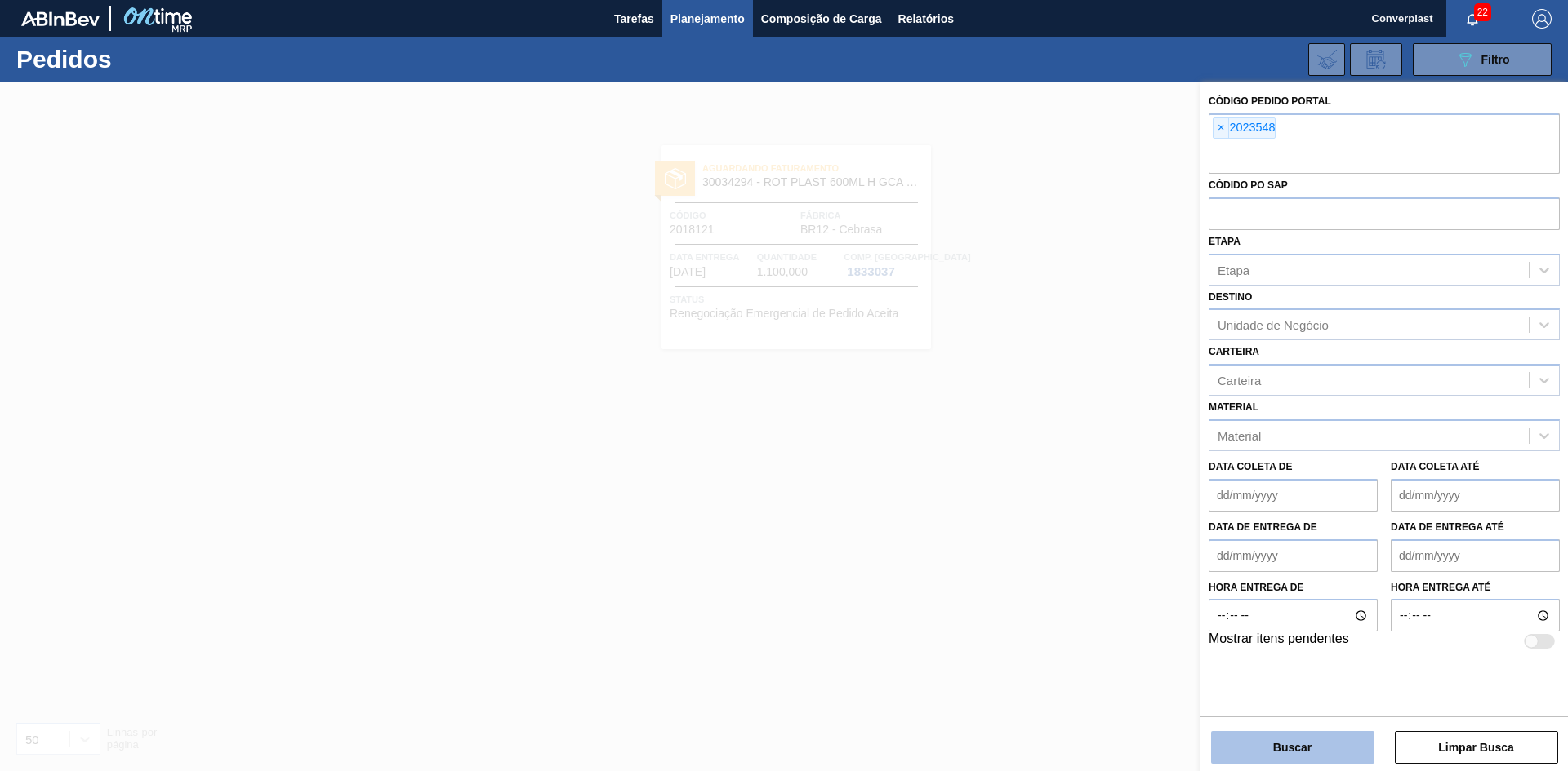
click at [1225, 754] on button "Buscar" at bounding box center [1292, 748] width 163 height 33
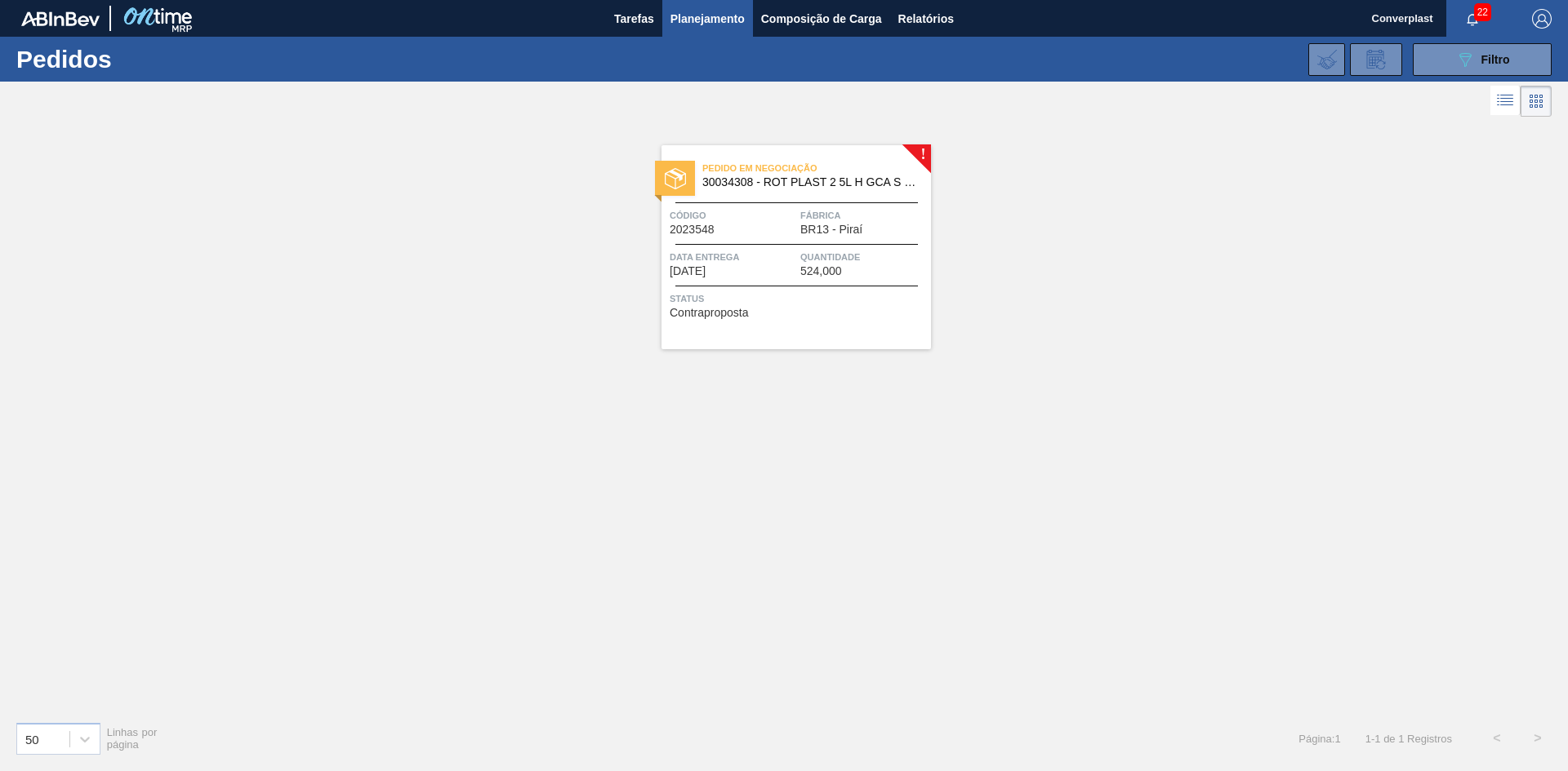
click at [865, 321] on div "Pedido em Negociação 30034308 - ROT PLAST 2 5L H GCA S CL NIV25 Código 2023548 …" at bounding box center [796, 247] width 269 height 204
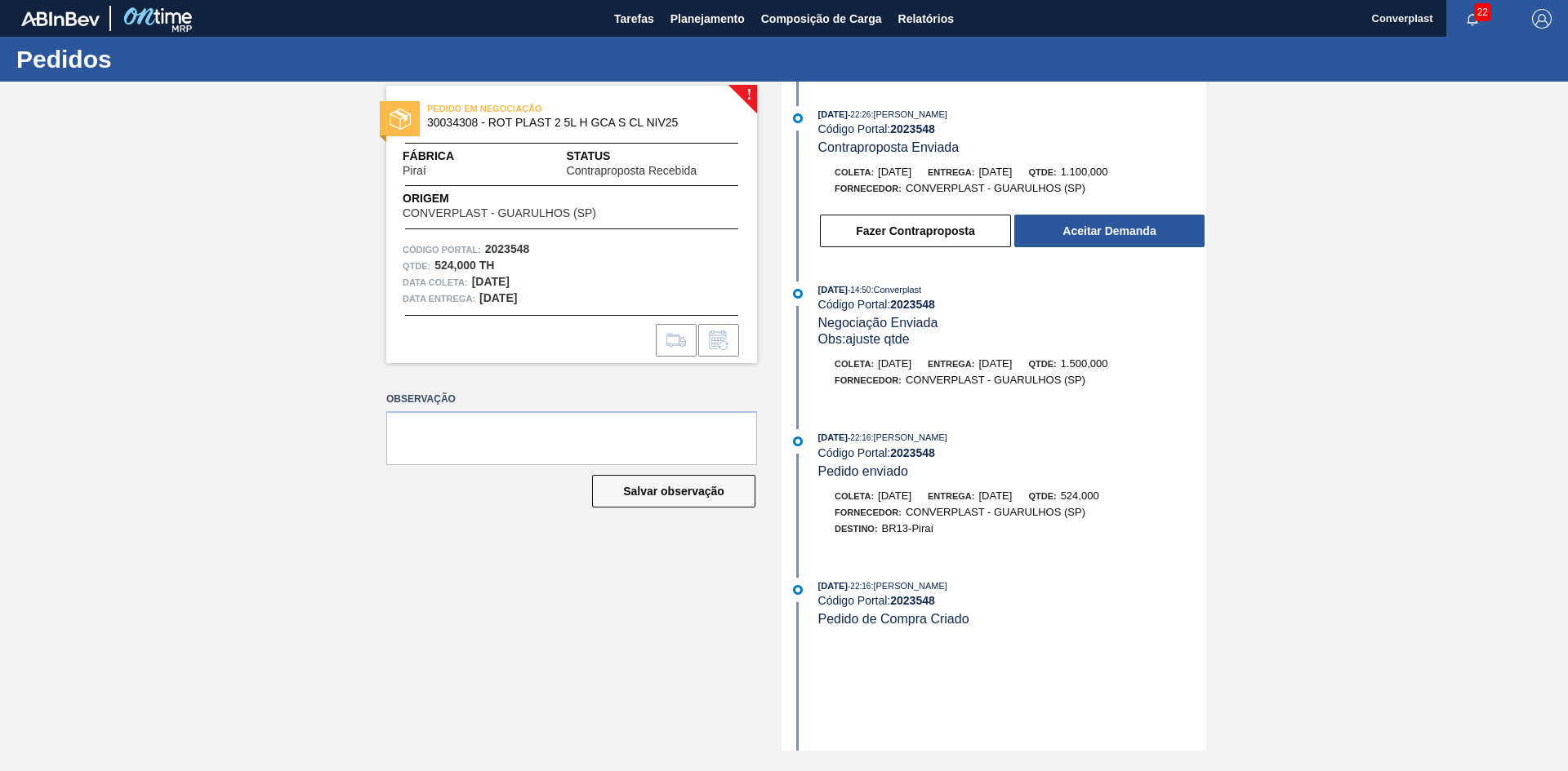
click at [694, 291] on div "Data entrega: [DATE]" at bounding box center [571, 299] width 338 height 17
click at [685, 20] on span "Planejamento" at bounding box center [708, 19] width 74 height 20
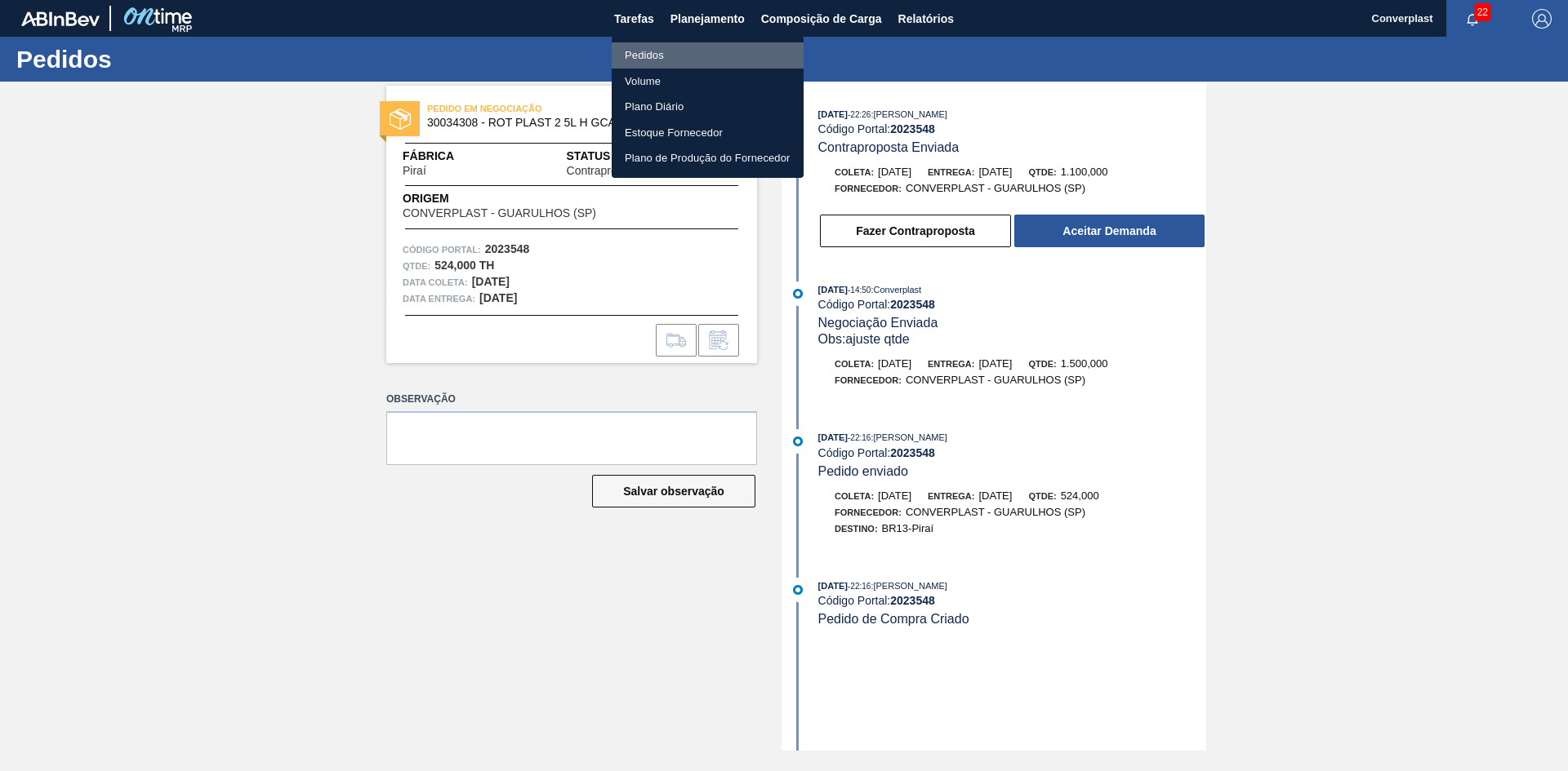
click at [685, 45] on li "Pedidos" at bounding box center [708, 55] width 192 height 26
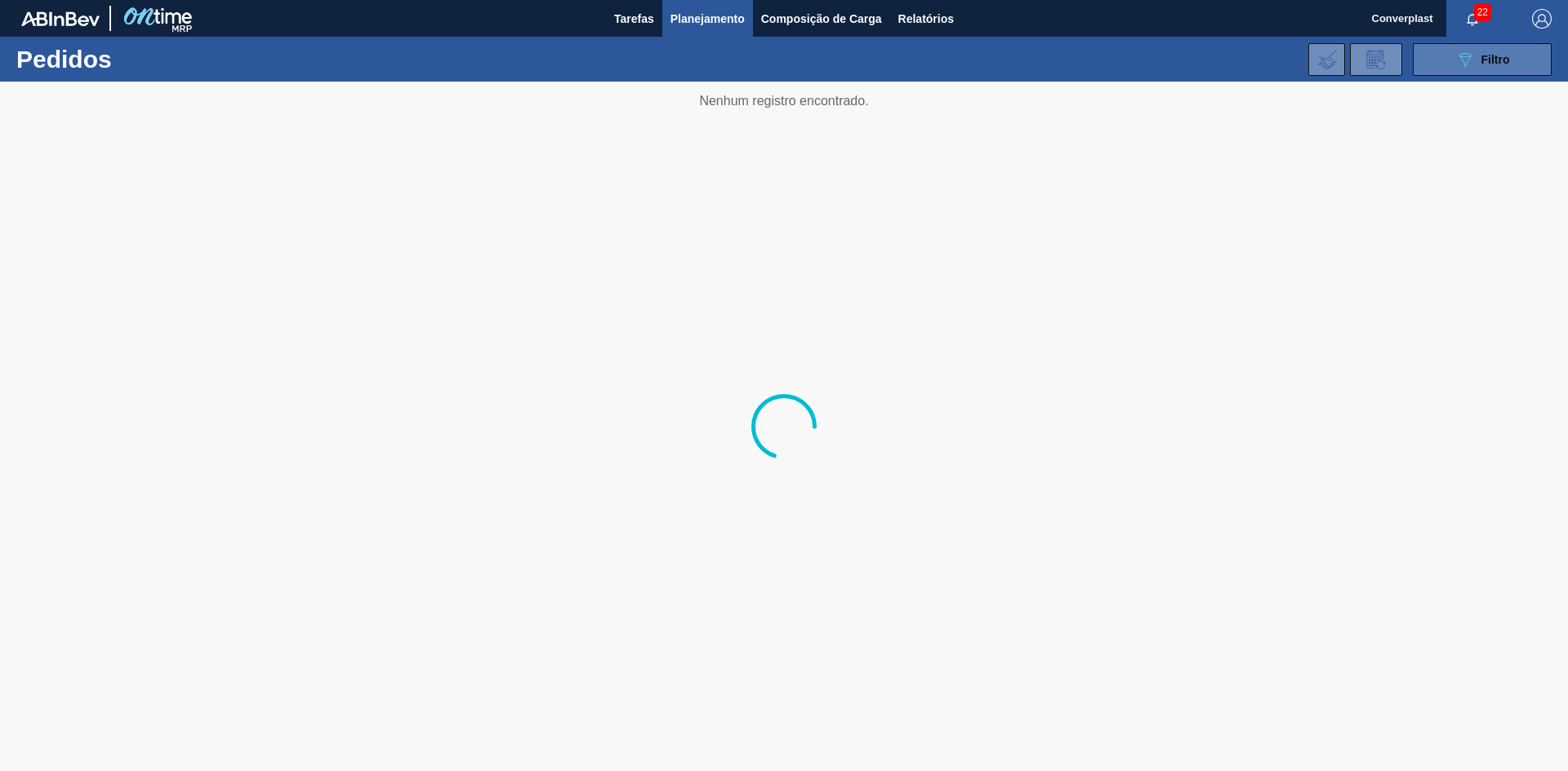
click at [1447, 59] on button "089F7B8B-B2A5-4AFE-B5C0-19BA573D28AC Filtro" at bounding box center [1482, 59] width 139 height 33
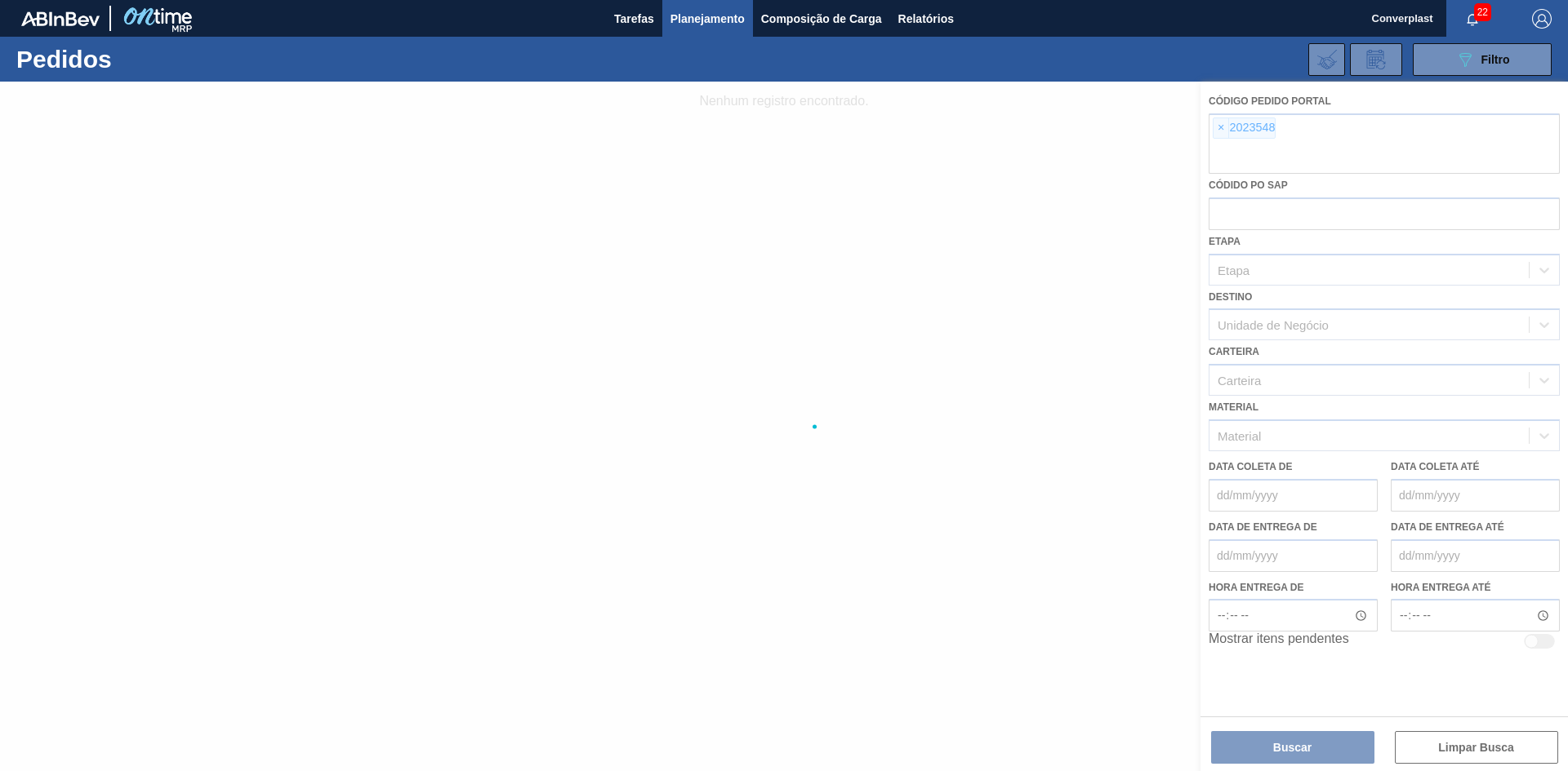
click at [1201, 134] on div at bounding box center [784, 427] width 1568 height 690
click at [1220, 130] on div at bounding box center [784, 427] width 1568 height 690
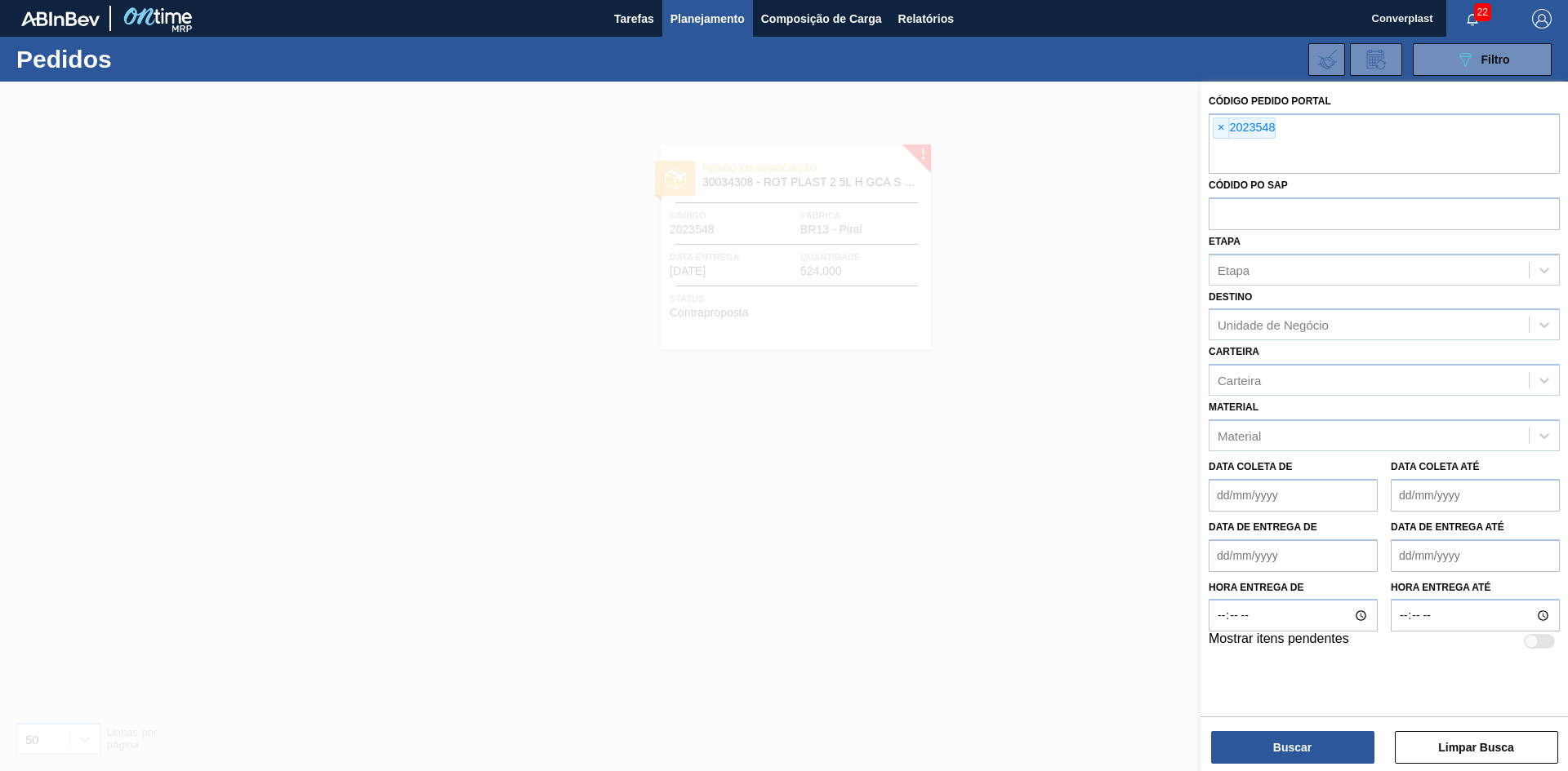
click at [1220, 130] on span "×" at bounding box center [1220, 128] width 16 height 20
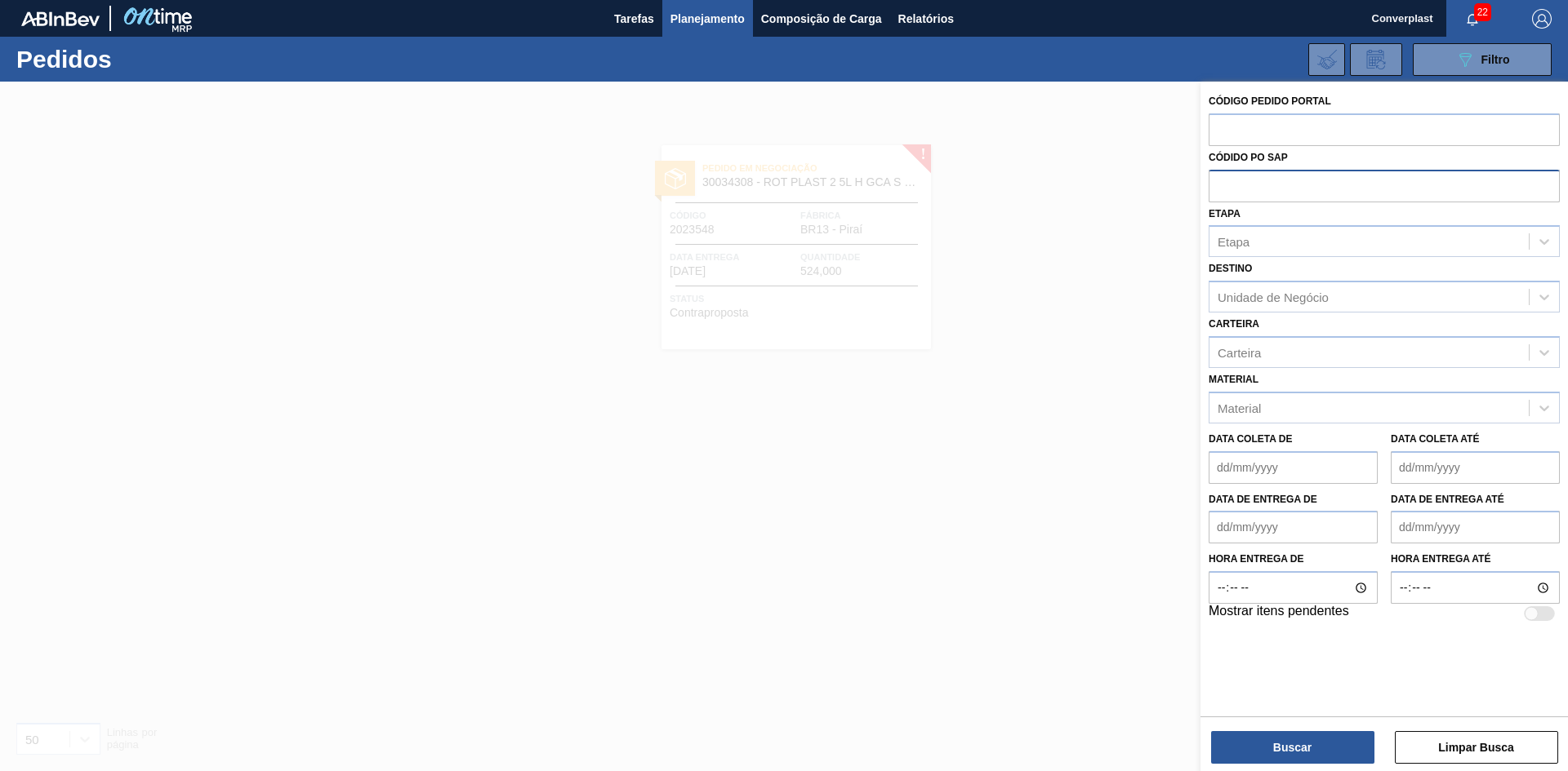
paste input "2027657"
type input "2027657"
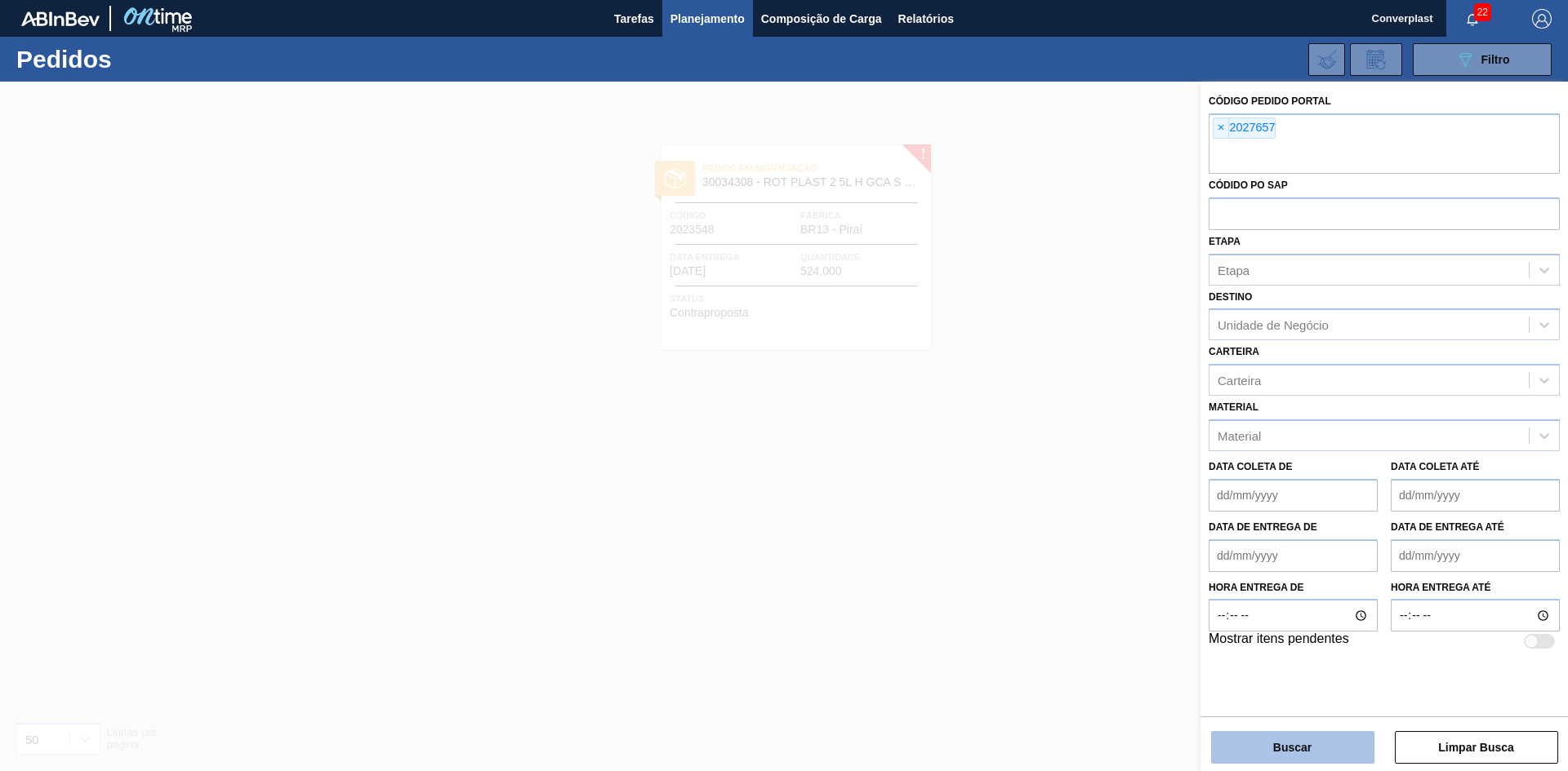
drag, startPoint x: 1227, startPoint y: 729, endPoint x: 1225, endPoint y: 737, distance: 8.2
click at [1225, 737] on div "Buscar Limpar Busca" at bounding box center [1384, 739] width 367 height 45
click at [1225, 738] on button "Buscar" at bounding box center [1292, 748] width 163 height 33
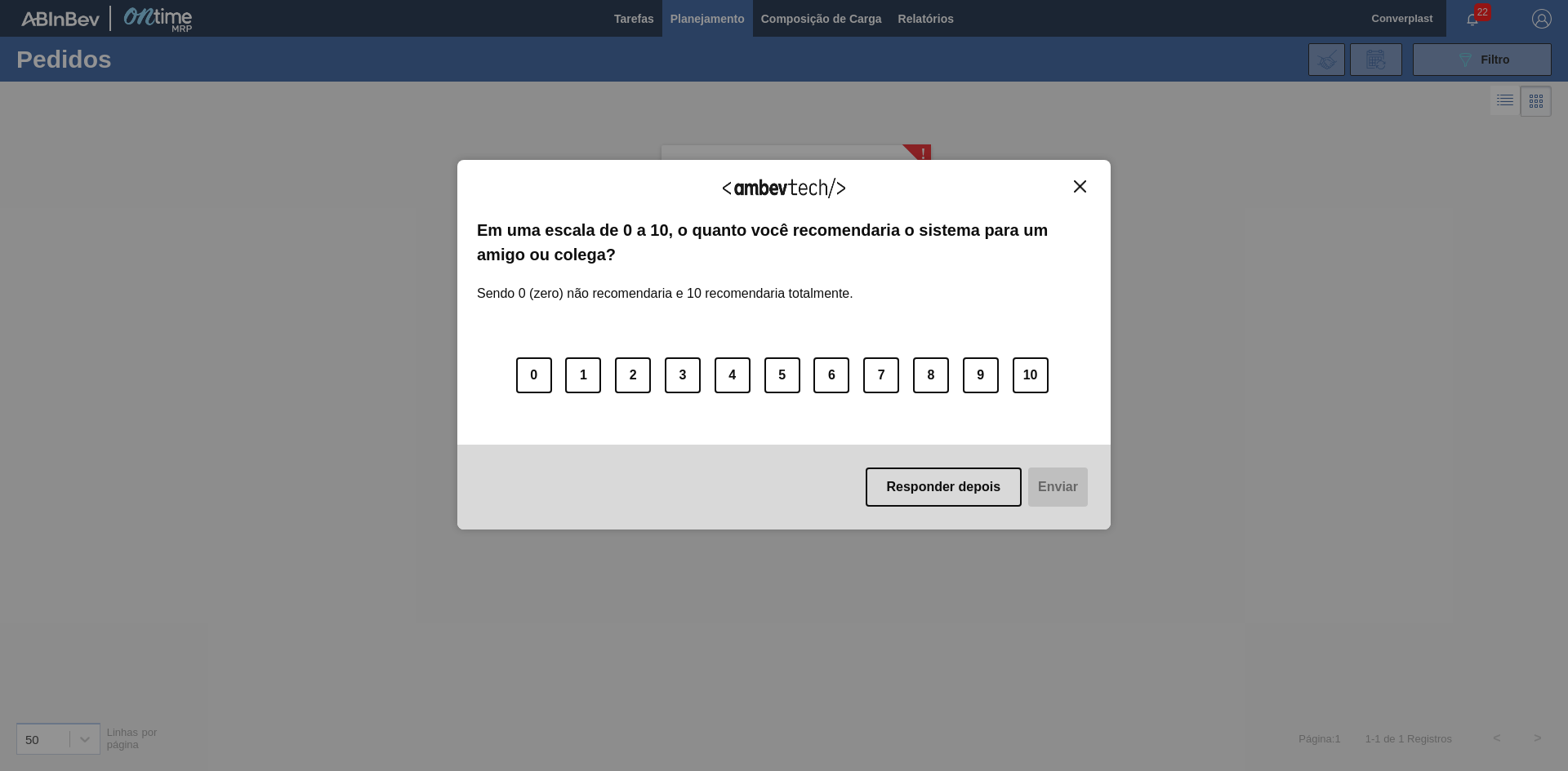
click at [1063, 195] on div "Agradecemos seu feedback!" at bounding box center [784, 199] width 614 height 38
click at [1085, 189] on img "Close" at bounding box center [1079, 187] width 12 height 12
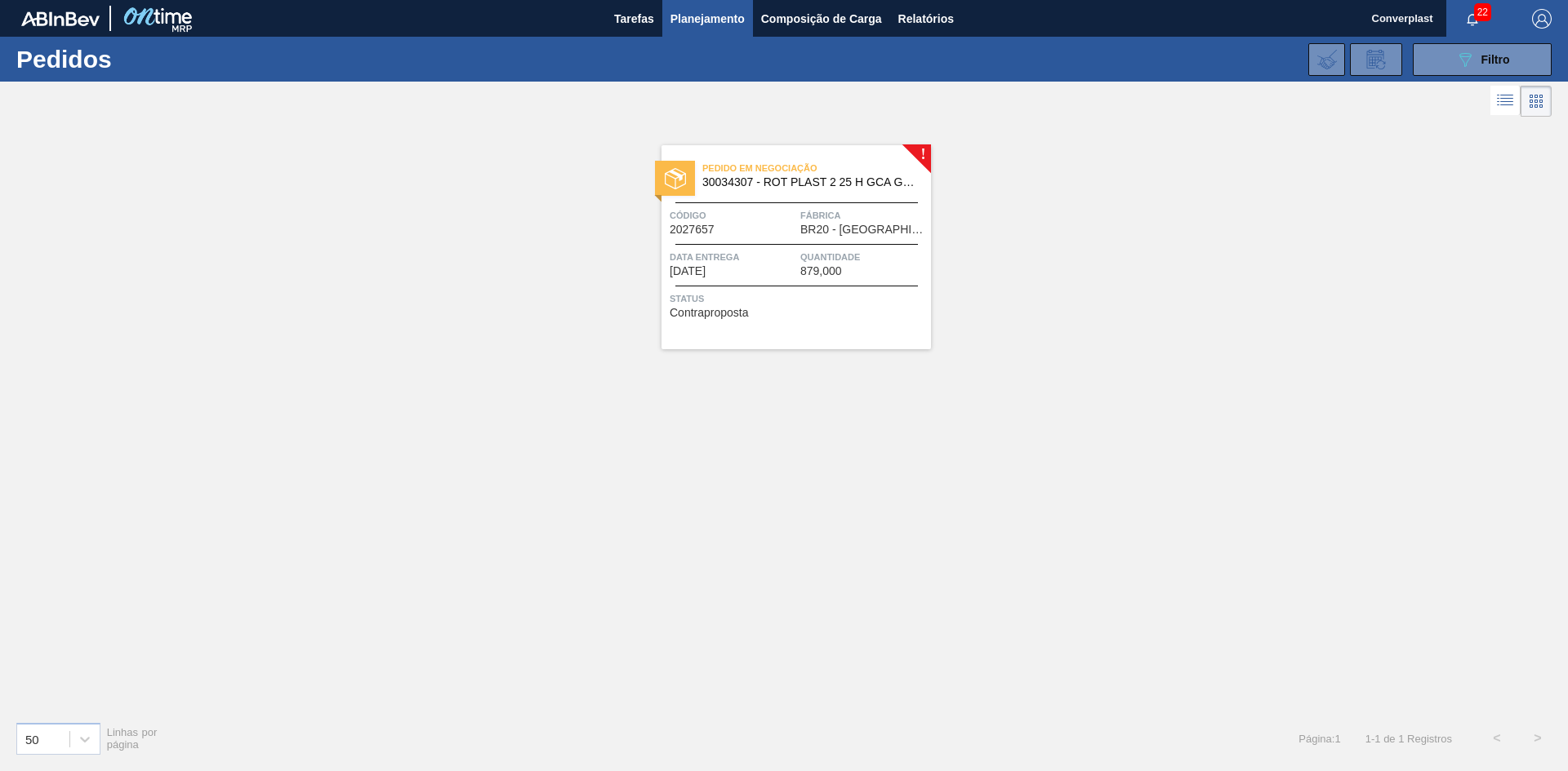
click at [886, 284] on div "Pedido em Negociação 30034307 - ROT PLAST 2 25 H GCA GRAT S CL NIV25 Código 202…" at bounding box center [796, 247] width 269 height 204
